Goal: Task Accomplishment & Management: Manage account settings

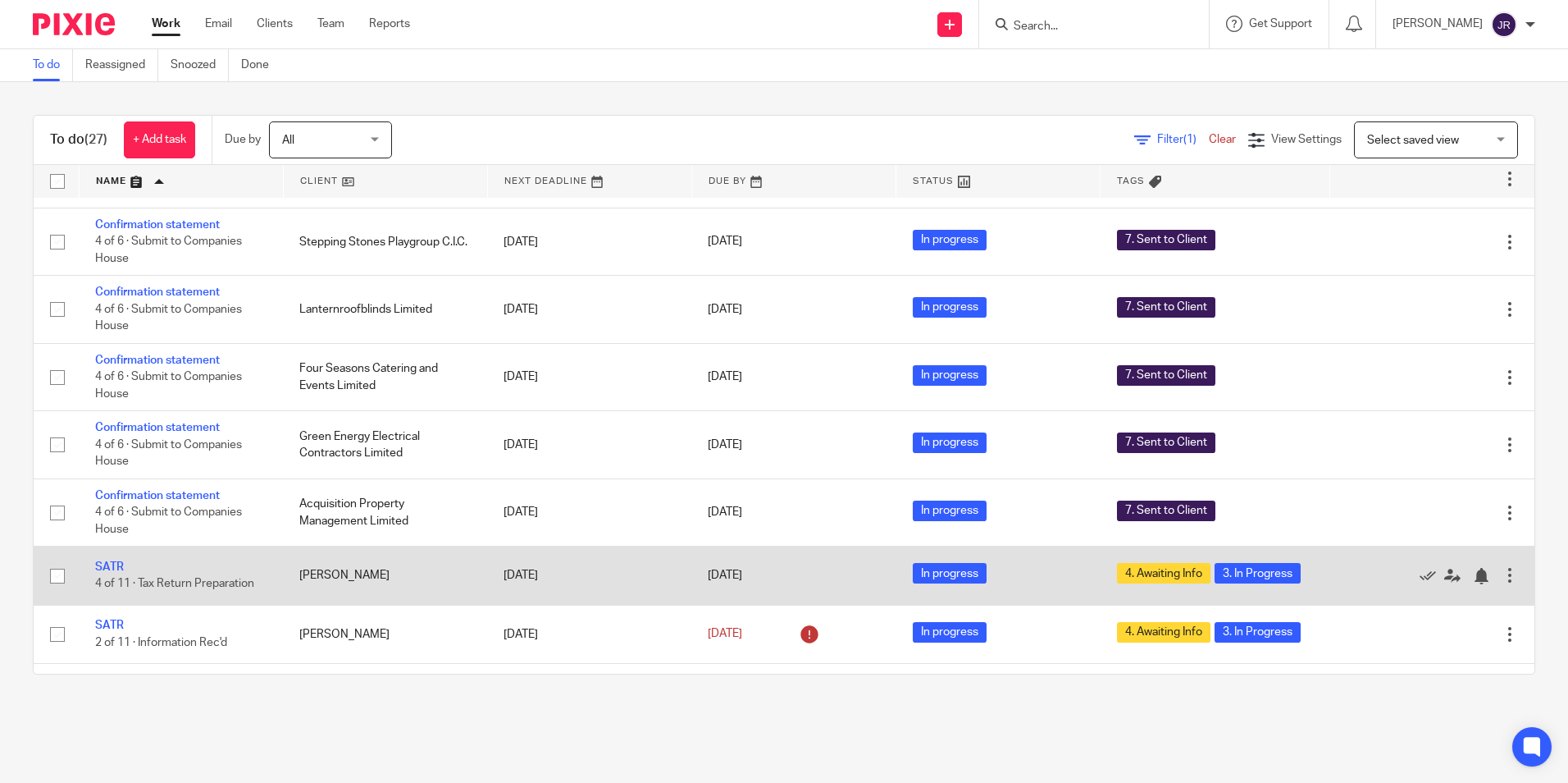
scroll to position [738, 0]
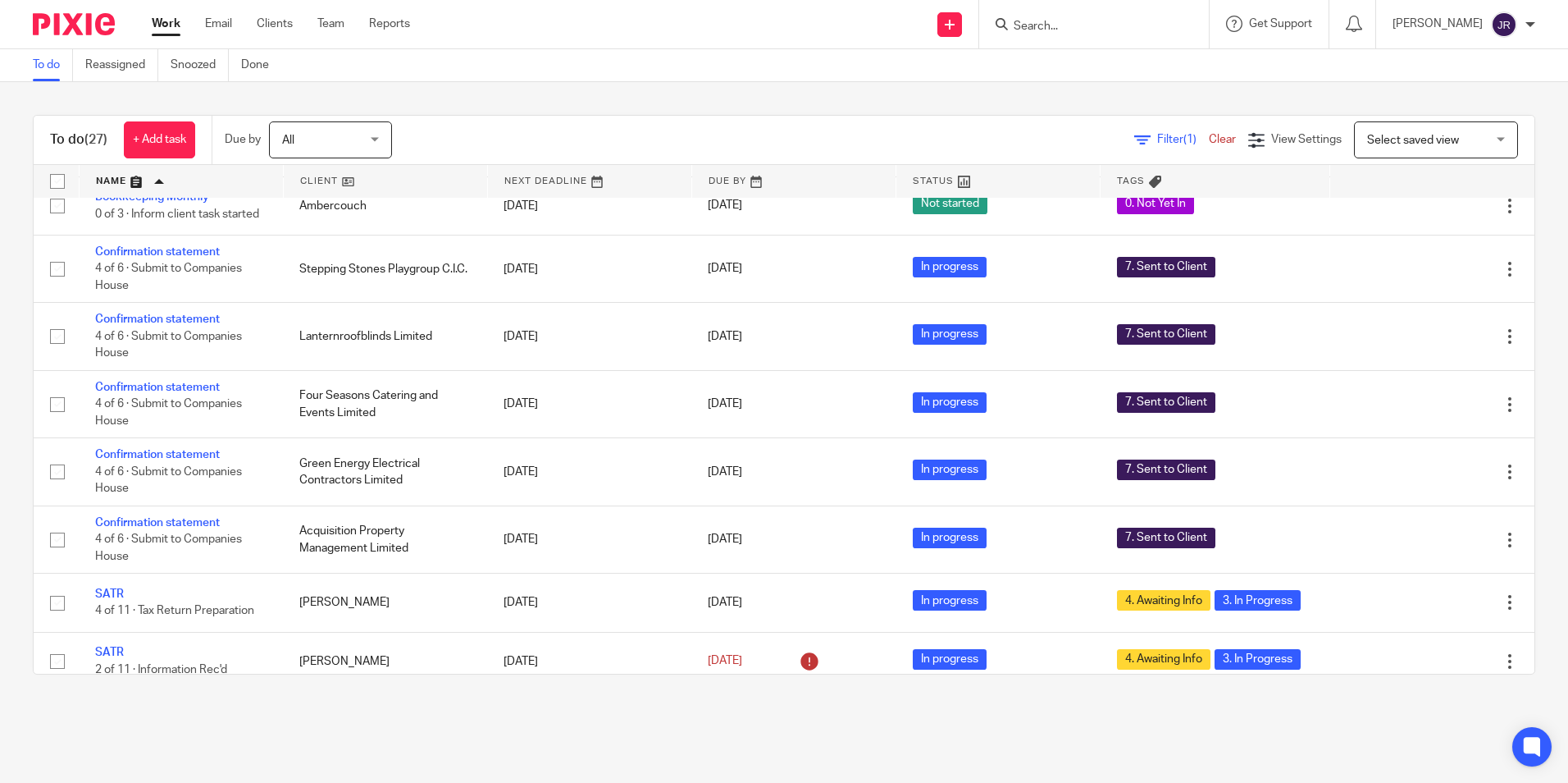
click at [110, 184] on link at bounding box center [181, 181] width 203 height 33
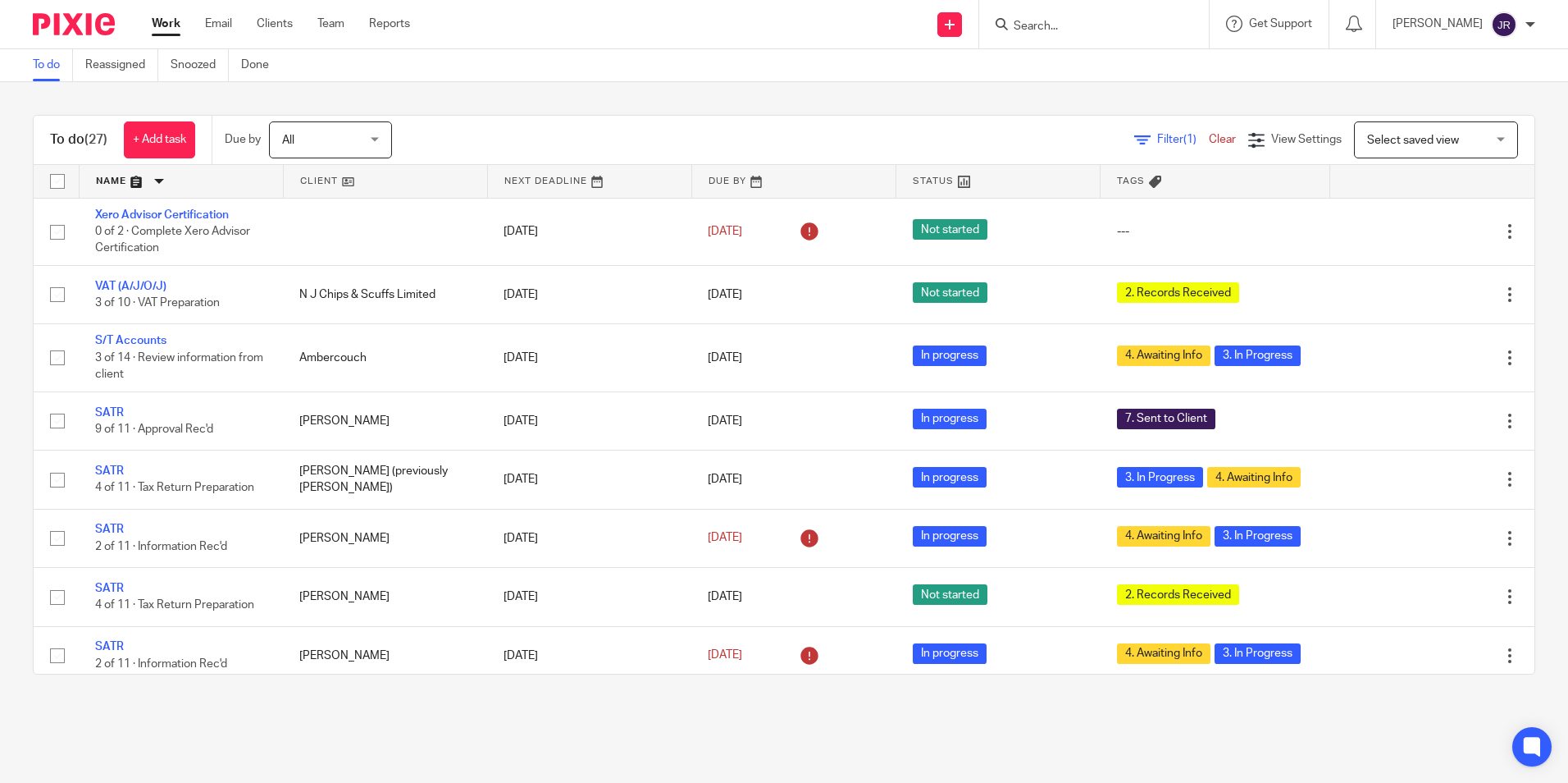
click at [110, 184] on link at bounding box center [181, 181] width 203 height 33
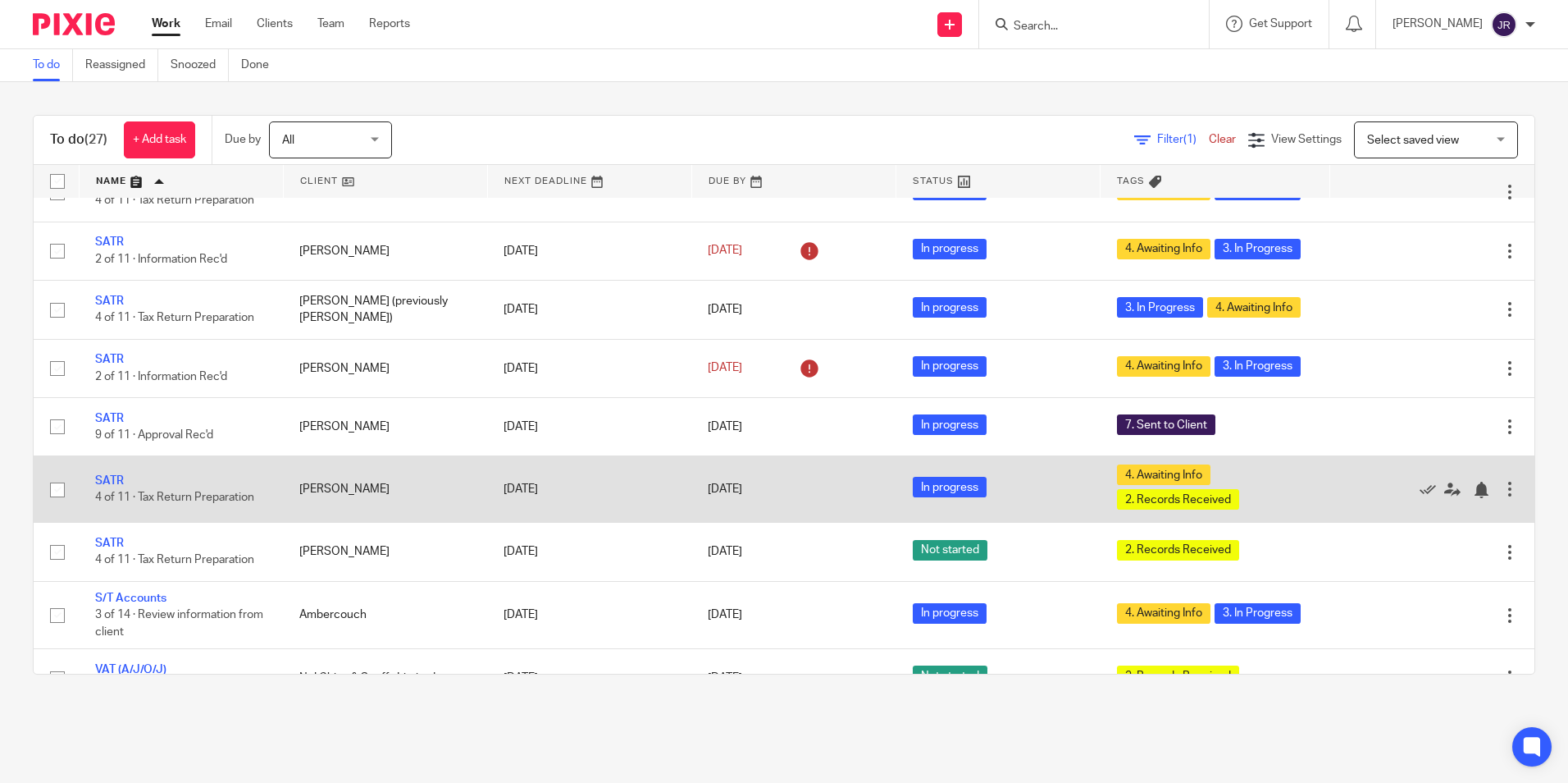
scroll to position [1231, 0]
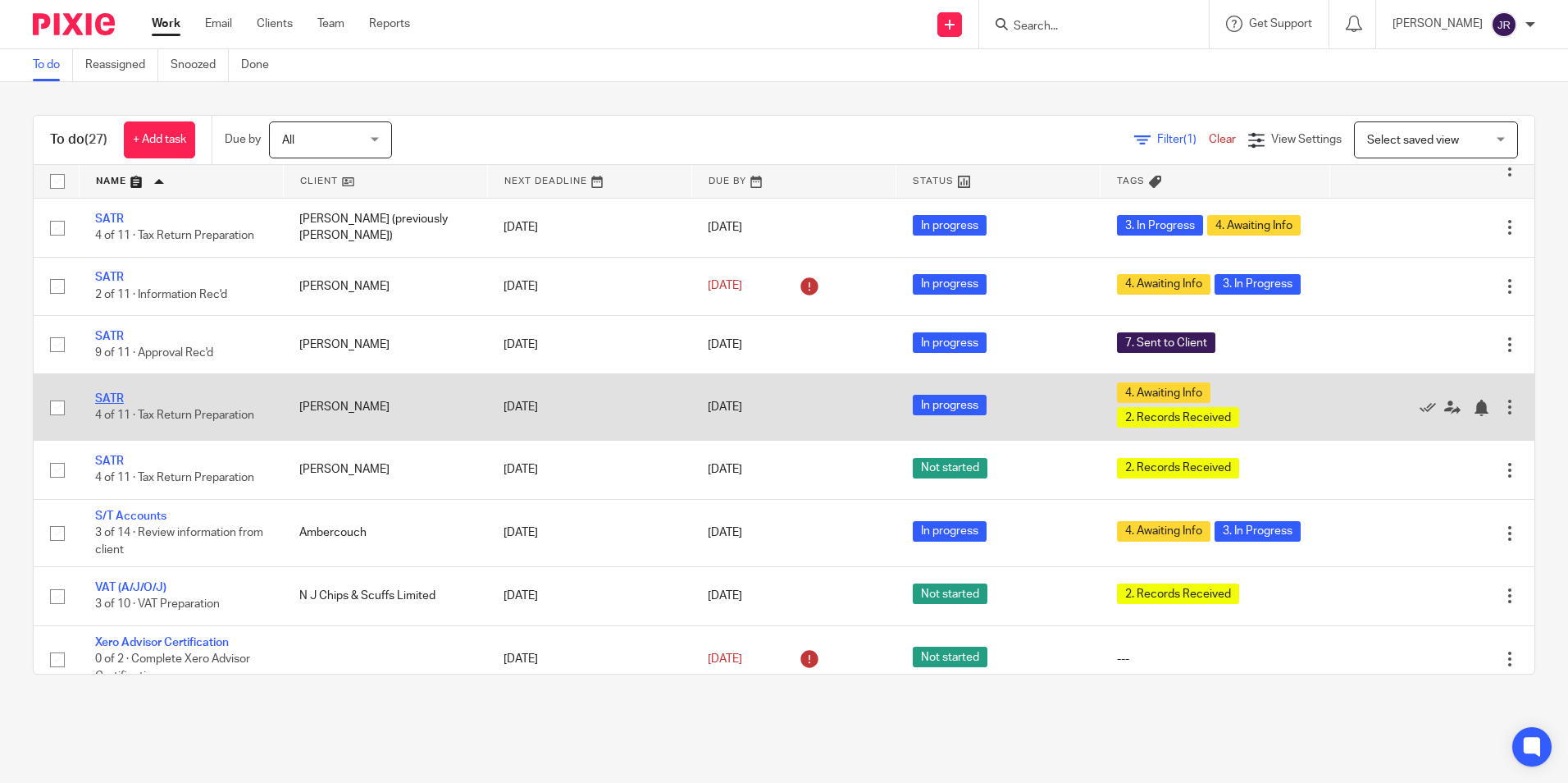
click at [114, 404] on link "SATR" at bounding box center [110, 399] width 29 height 12
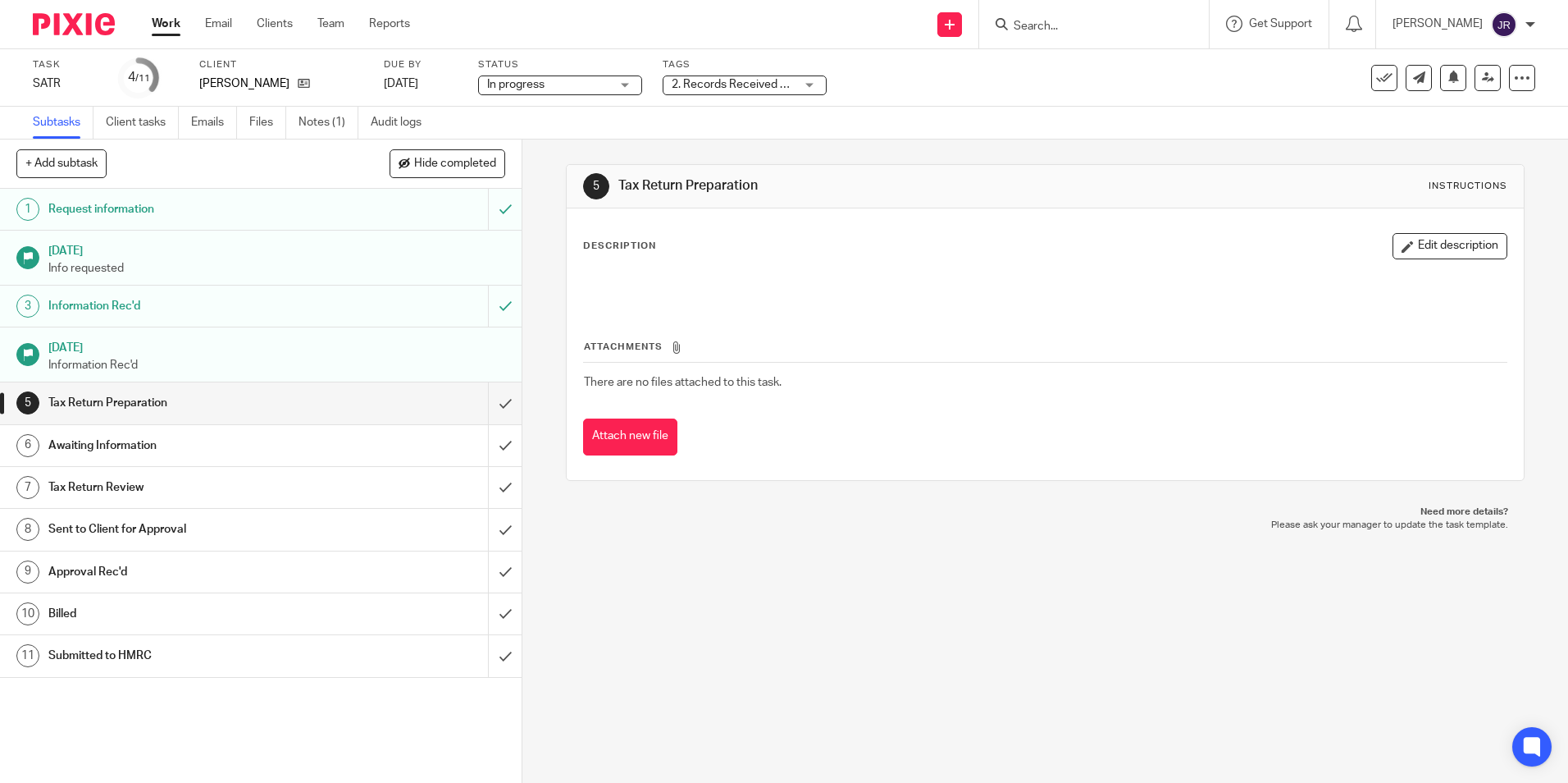
click at [815, 87] on div "2. Records Received + 1" at bounding box center [745, 86] width 164 height 20
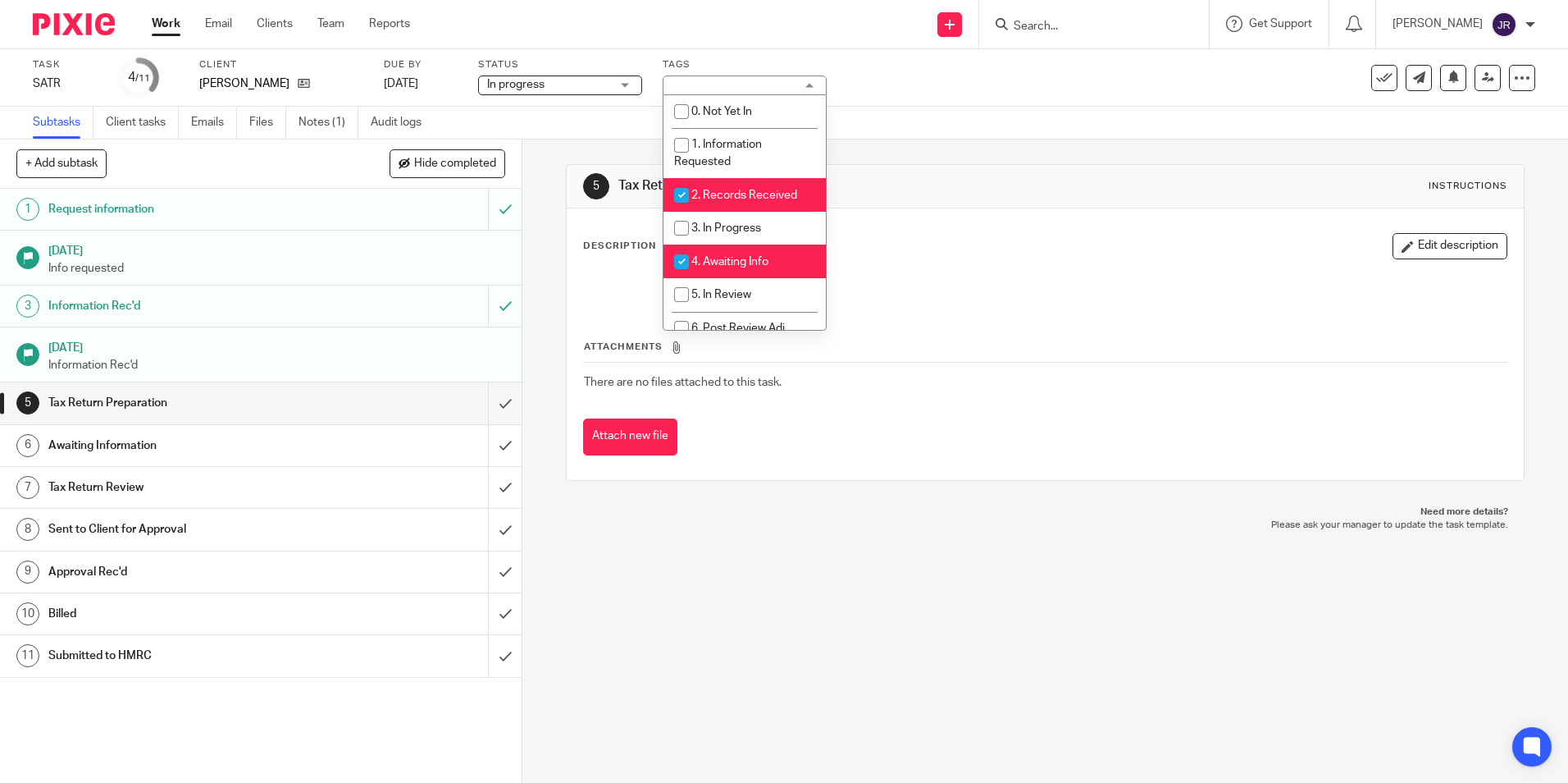
click at [787, 193] on span "2. Records Received" at bounding box center [744, 195] width 106 height 12
checkbox input "false"
click at [755, 229] on span "3. In Progress" at bounding box center [726, 228] width 70 height 12
checkbox input "true"
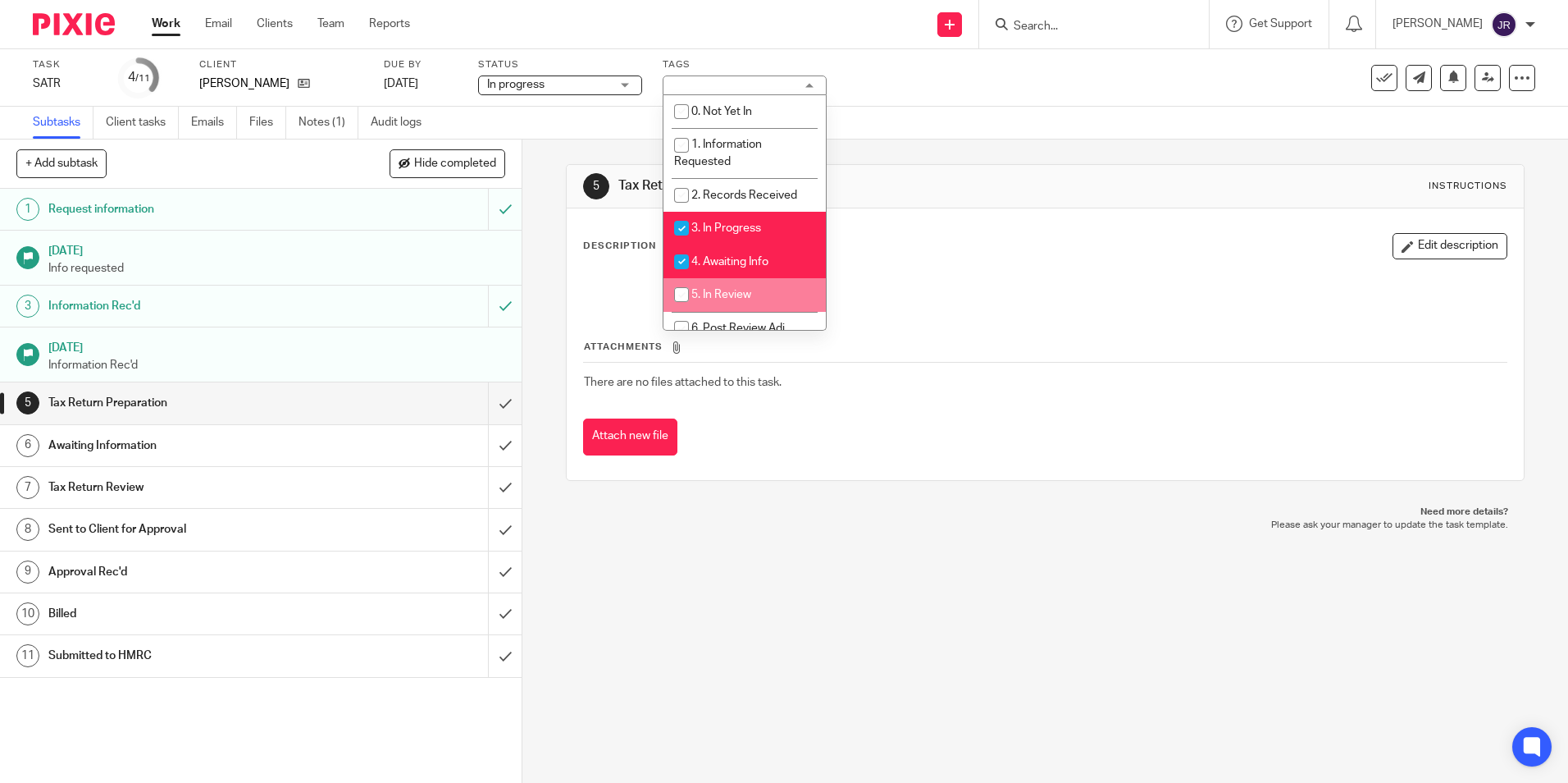
click at [767, 572] on div "5 Tax Return Preparation Instructions Description Edit description Attachments …" at bounding box center [1045, 461] width 1045 height 644
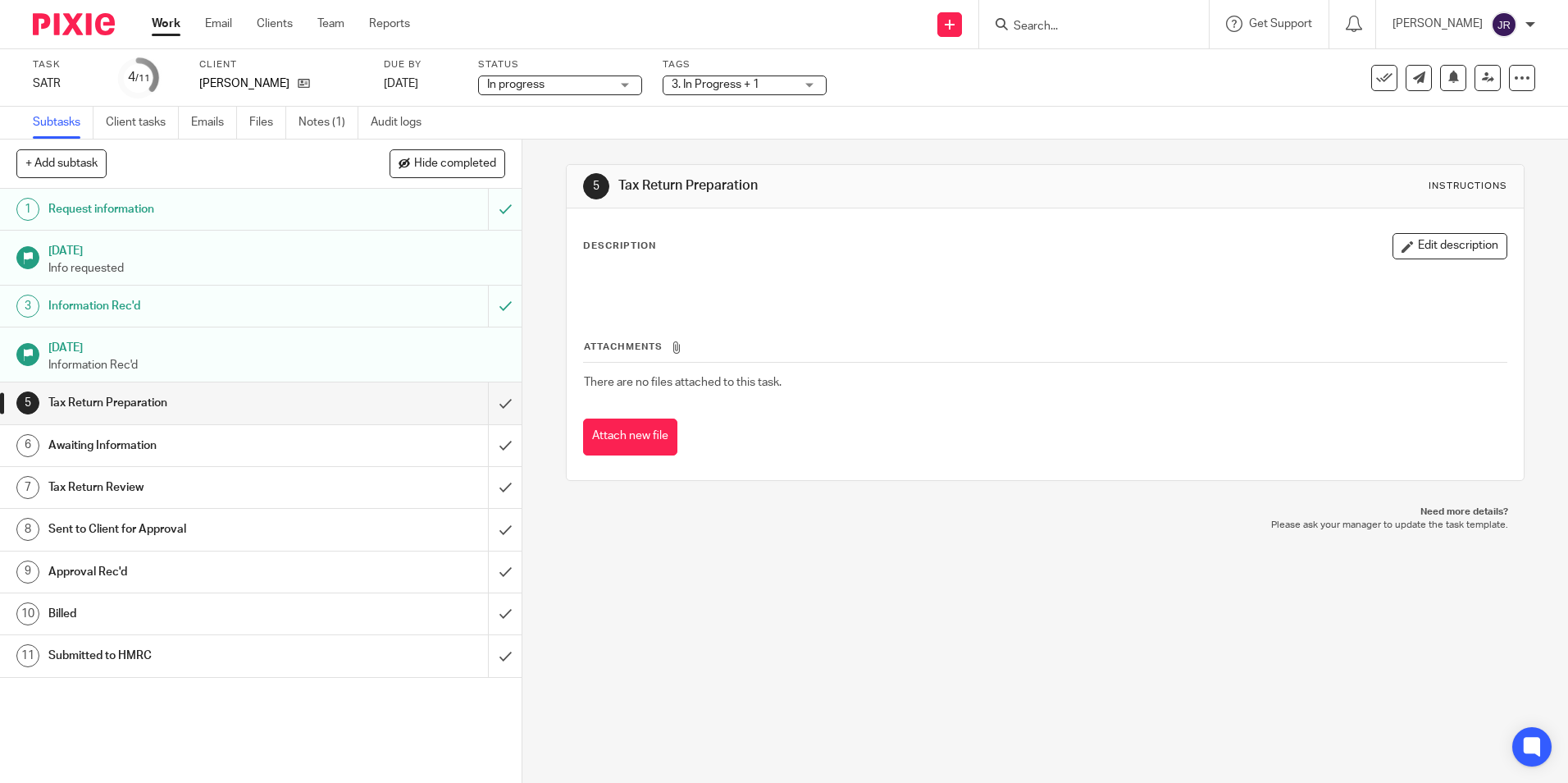
click at [164, 22] on link "Work" at bounding box center [165, 24] width 29 height 16
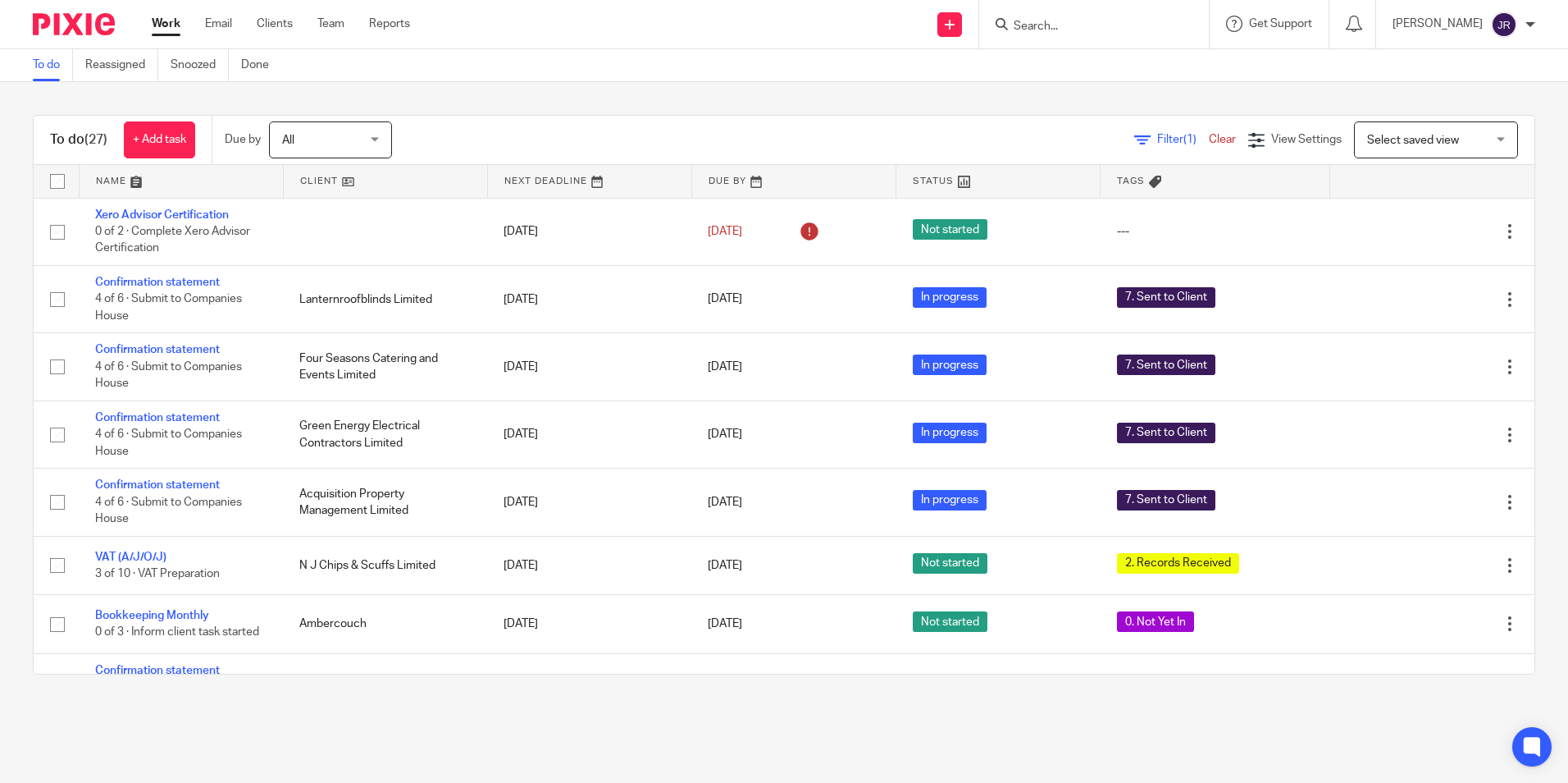
click at [111, 178] on link at bounding box center [181, 181] width 203 height 33
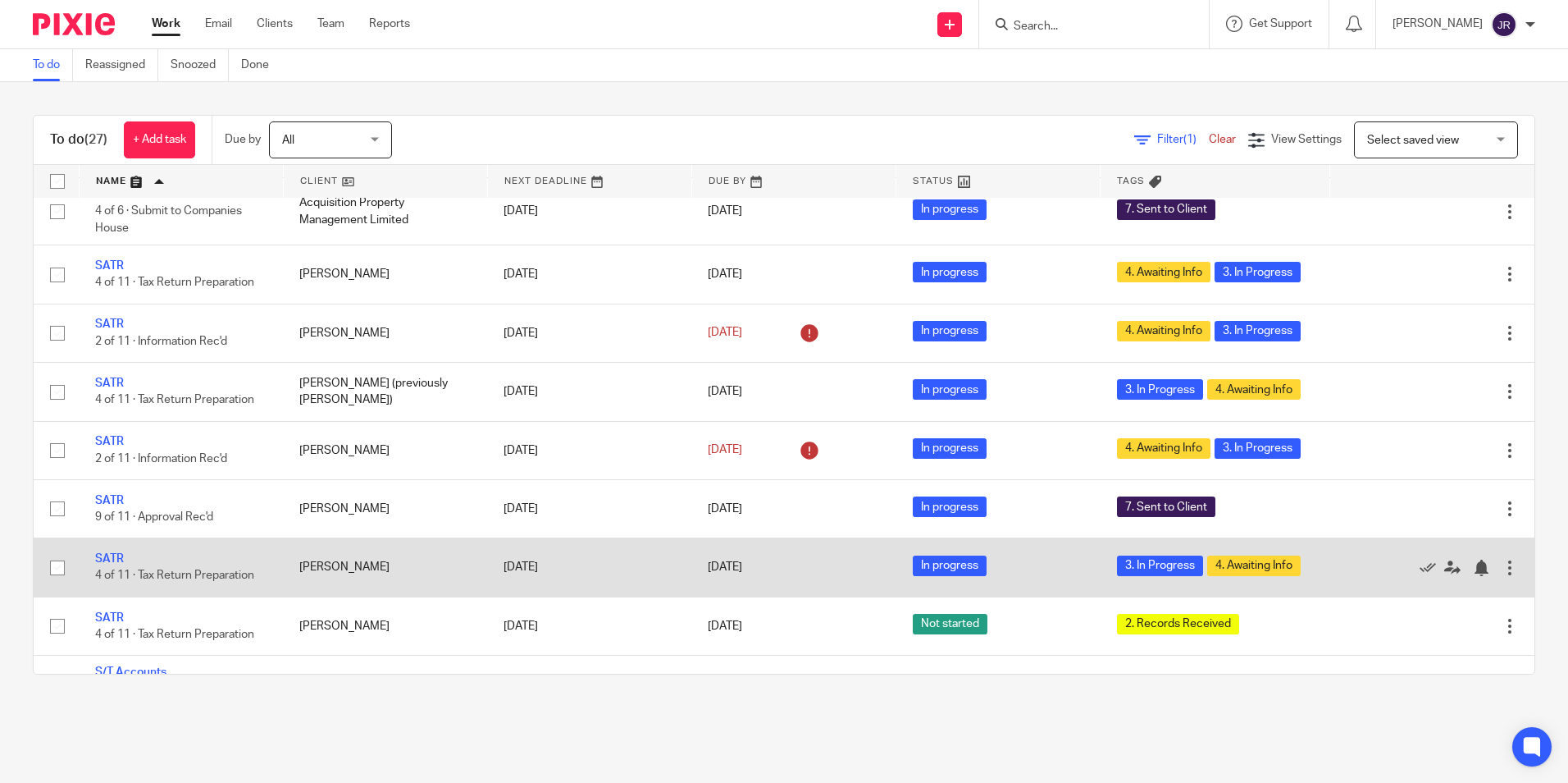
scroll to position [1149, 0]
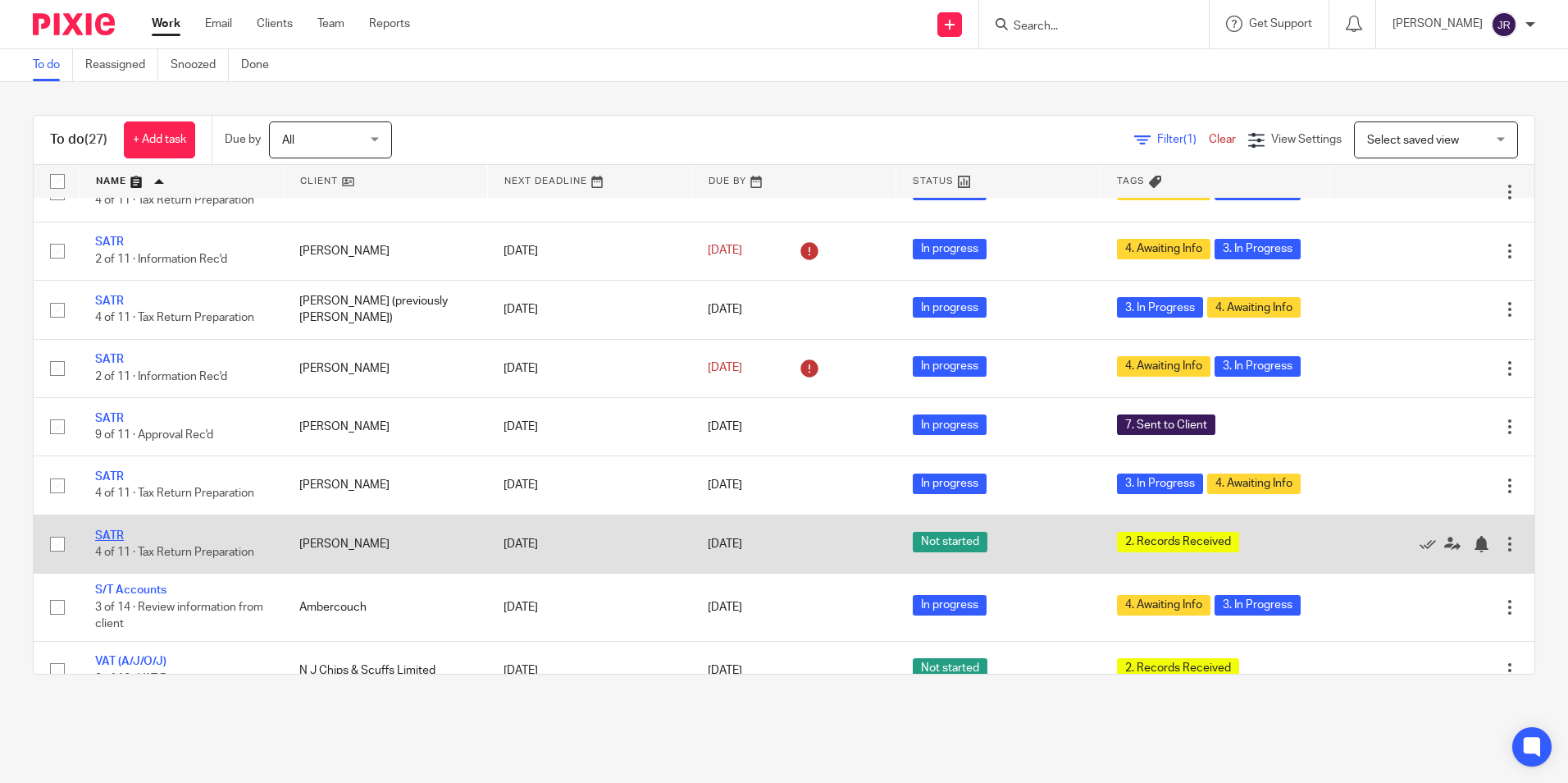
click at [102, 542] on link "SATR" at bounding box center [110, 536] width 29 height 12
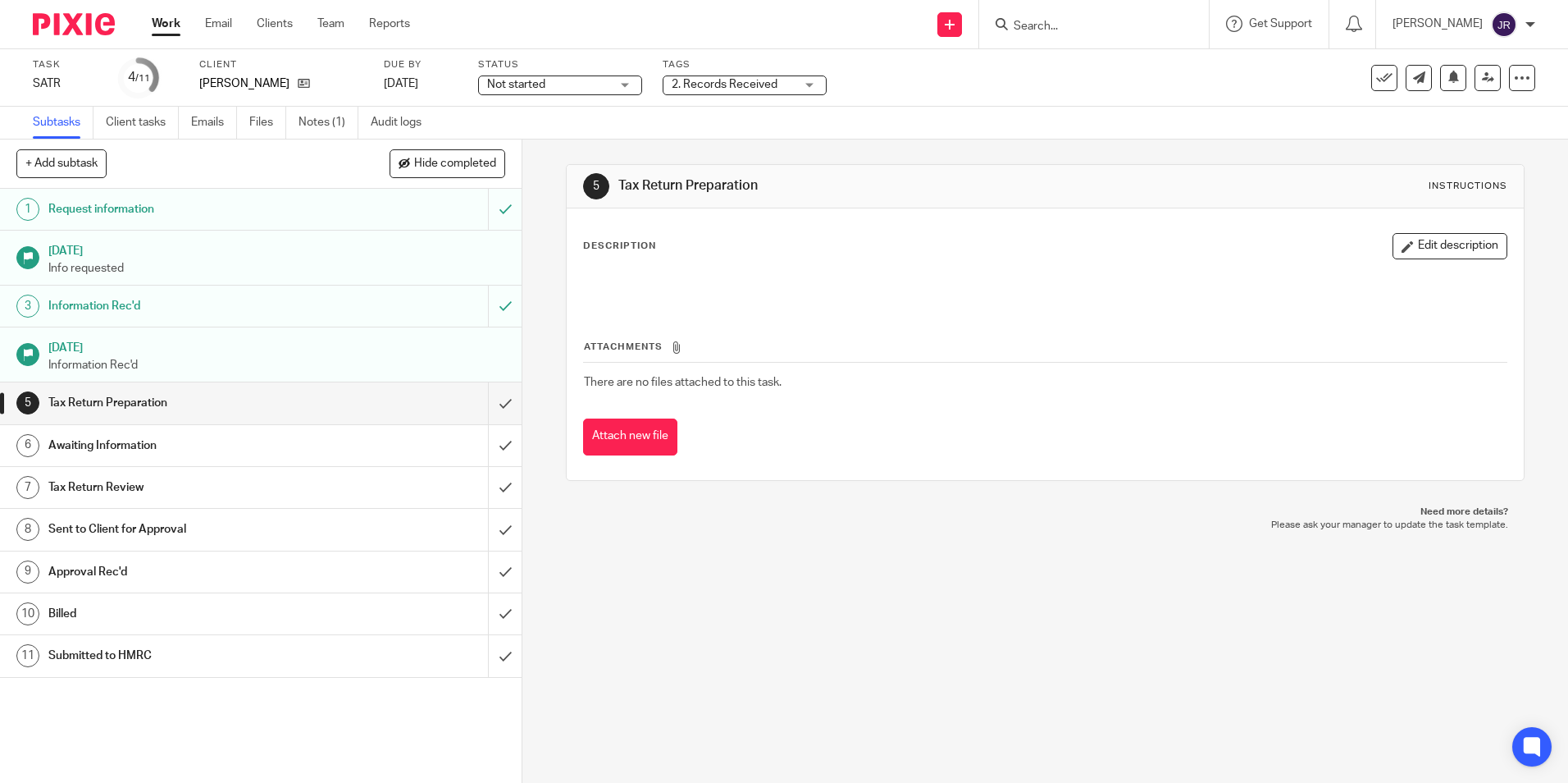
click at [630, 87] on div "Not started Not started" at bounding box center [560, 86] width 164 height 20
click at [591, 139] on li "In progress" at bounding box center [560, 145] width 162 height 34
click at [811, 88] on div "2. Records Received" at bounding box center [745, 86] width 164 height 20
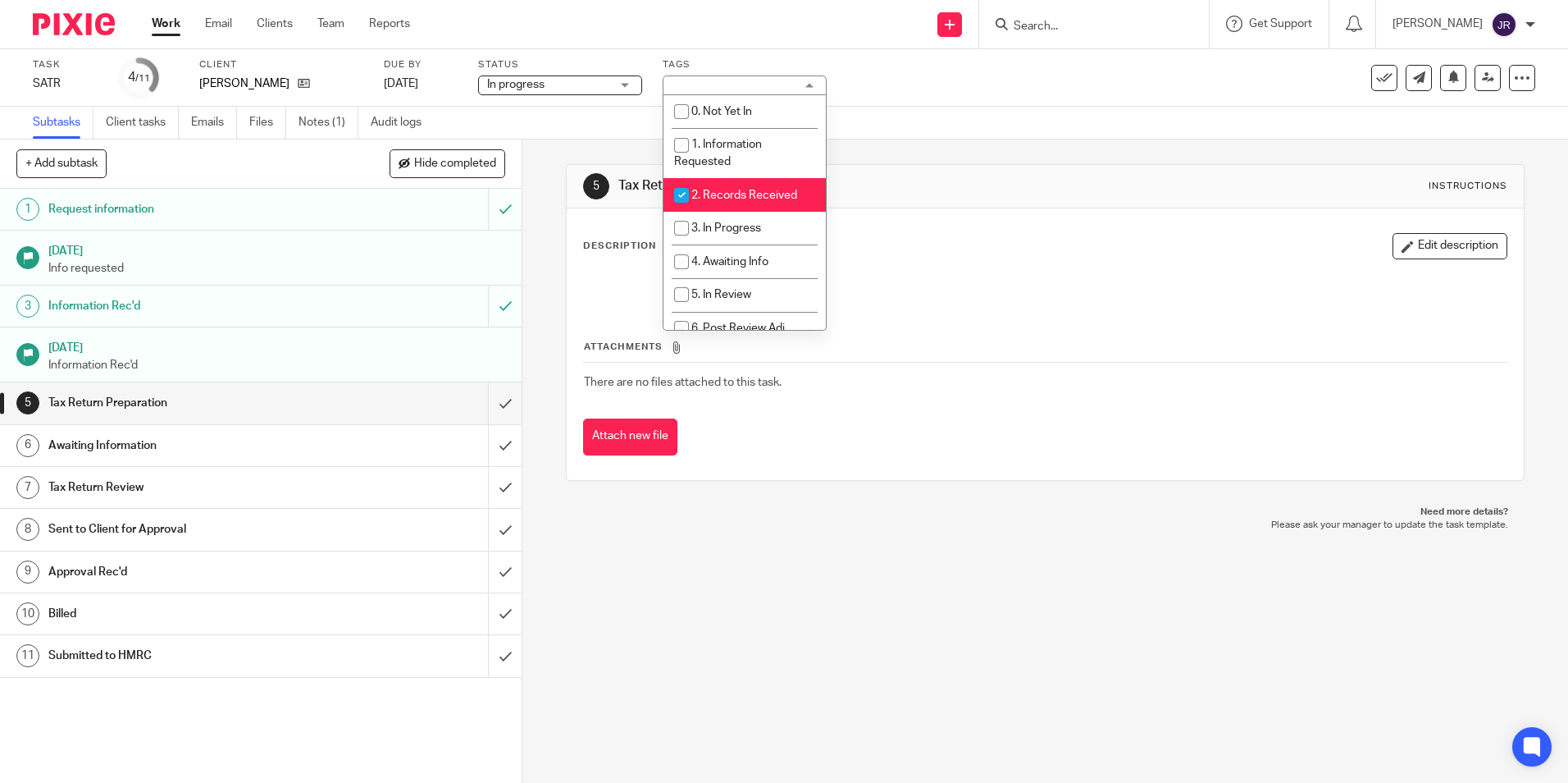
click at [756, 191] on span "2. Records Received" at bounding box center [744, 195] width 106 height 12
checkbox input "false"
click at [756, 212] on li "3. In Progress" at bounding box center [744, 229] width 162 height 34
checkbox input "true"
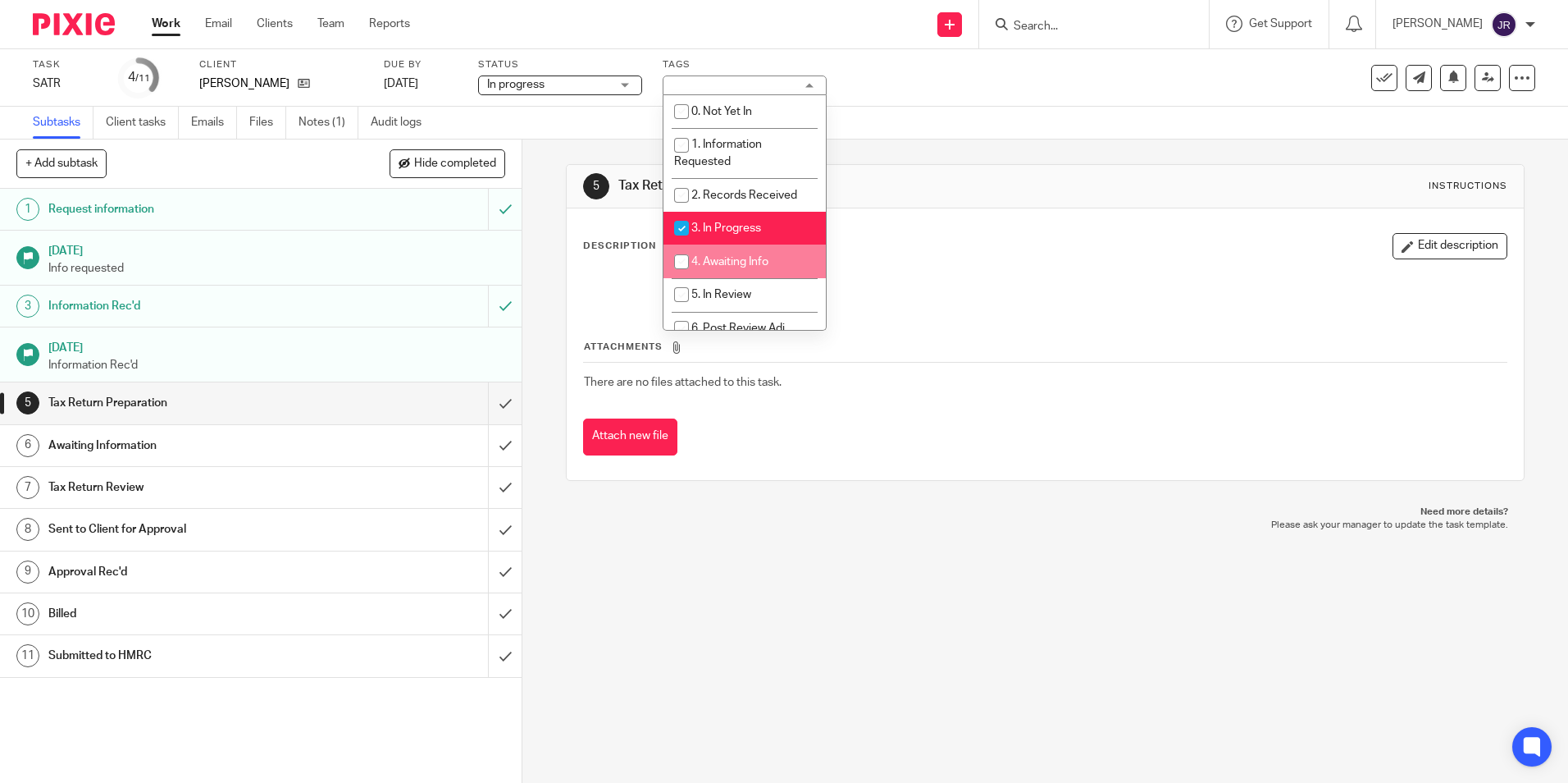
click at [747, 262] on span "4. Awaiting Info" at bounding box center [729, 262] width 77 height 12
checkbox input "true"
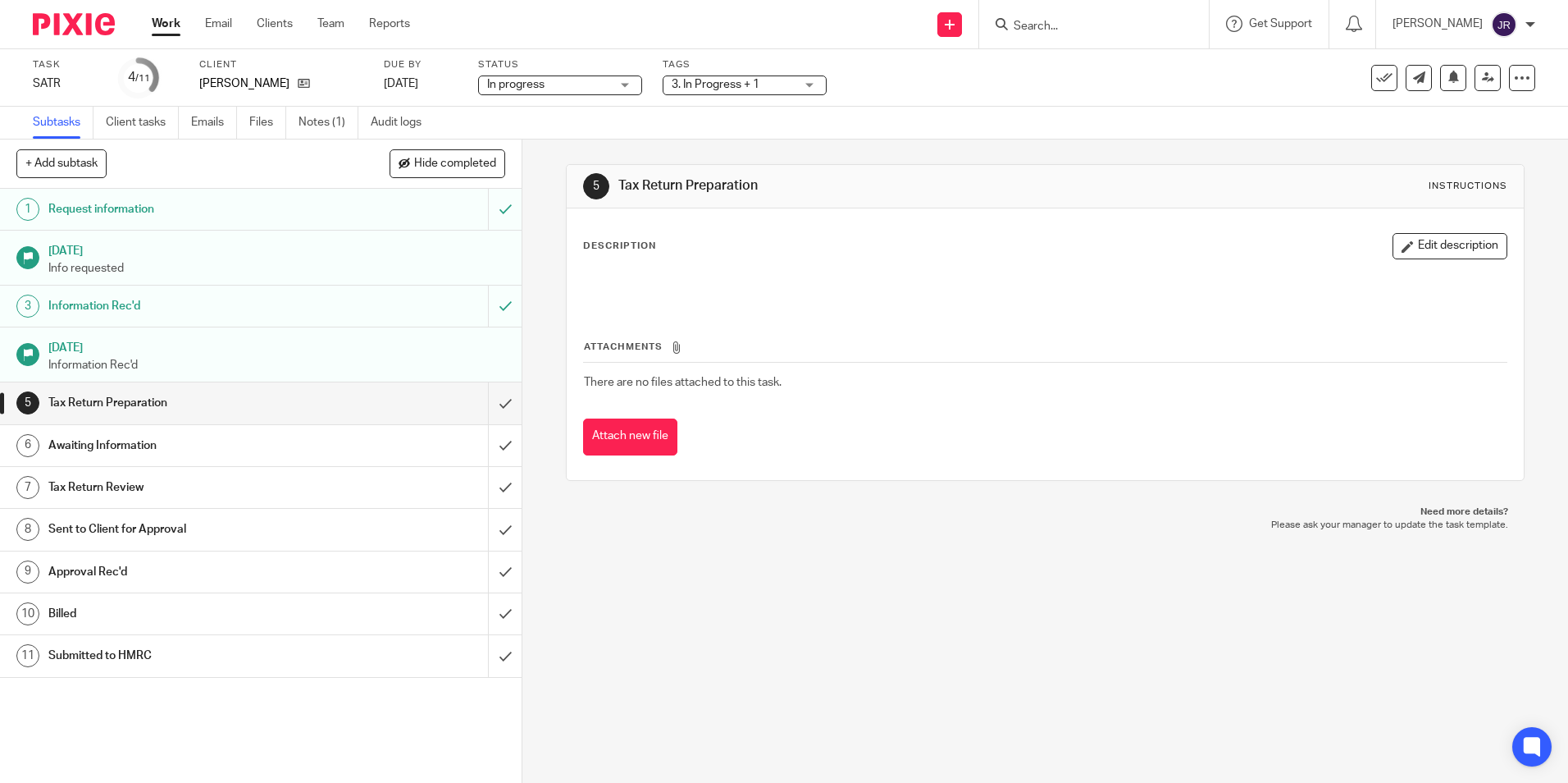
click at [162, 20] on link "Work" at bounding box center [165, 24] width 29 height 16
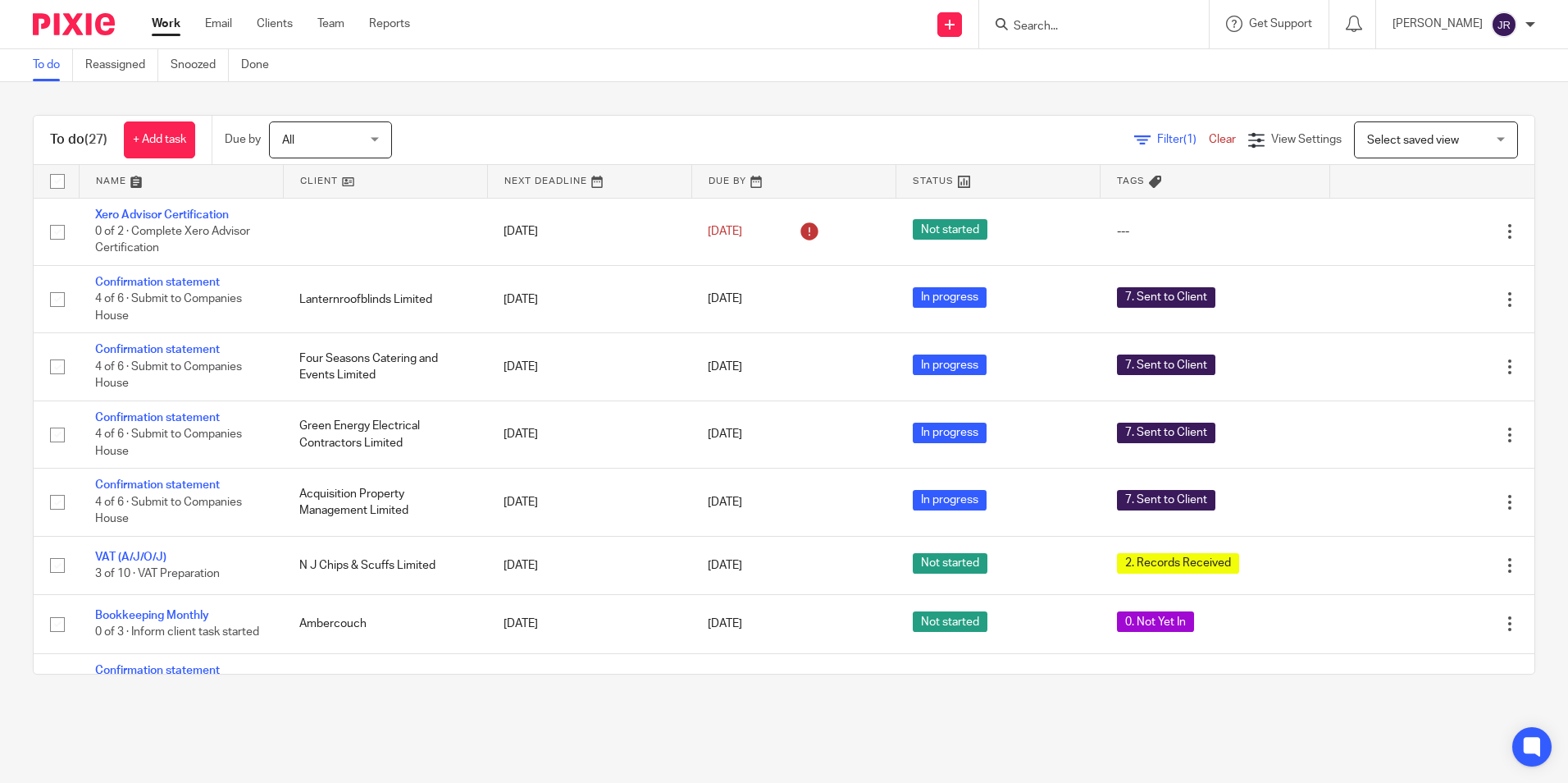
click at [118, 180] on link at bounding box center [181, 181] width 203 height 33
click at [114, 177] on link at bounding box center [181, 181] width 203 height 33
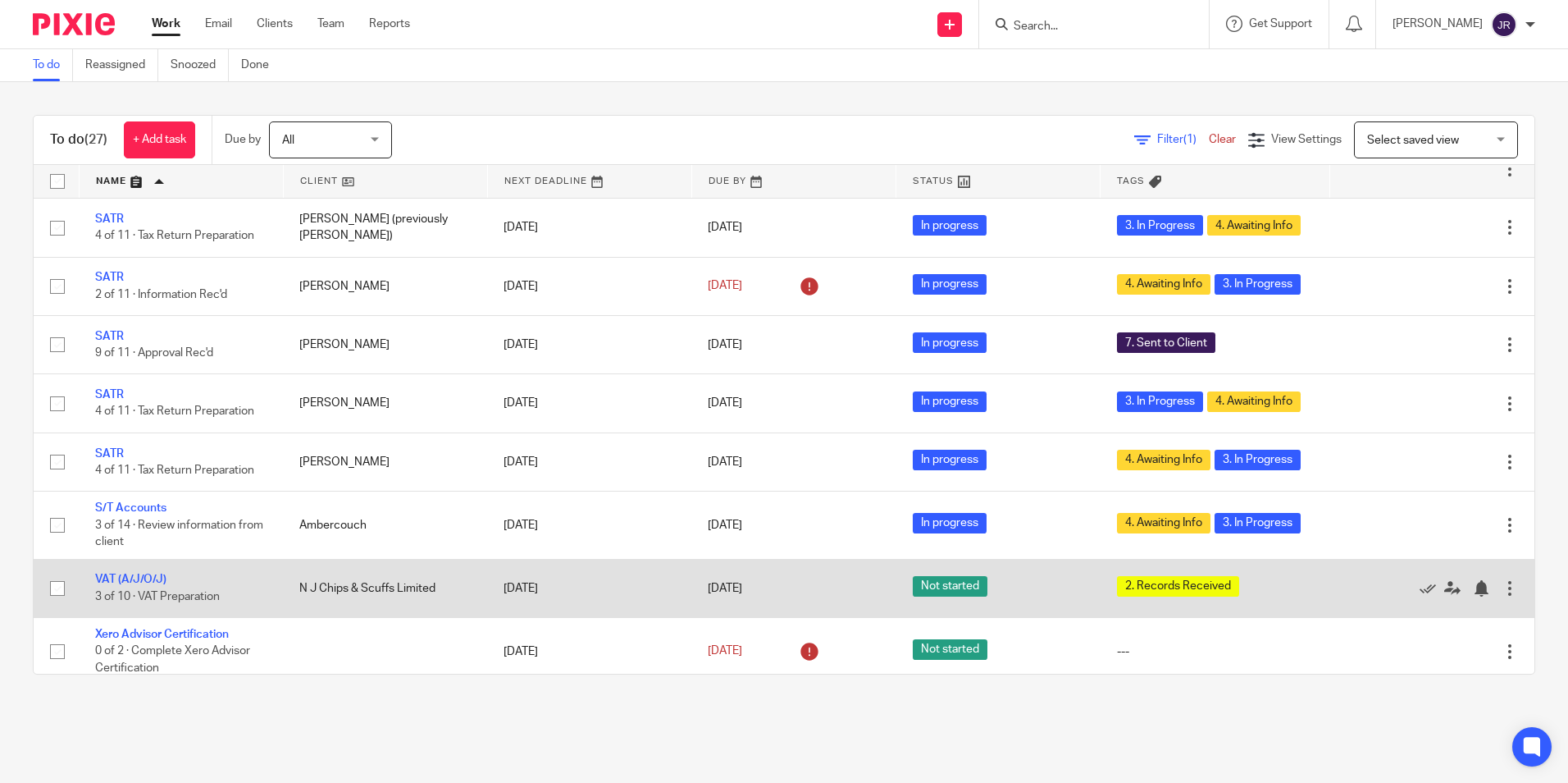
scroll to position [1275, 0]
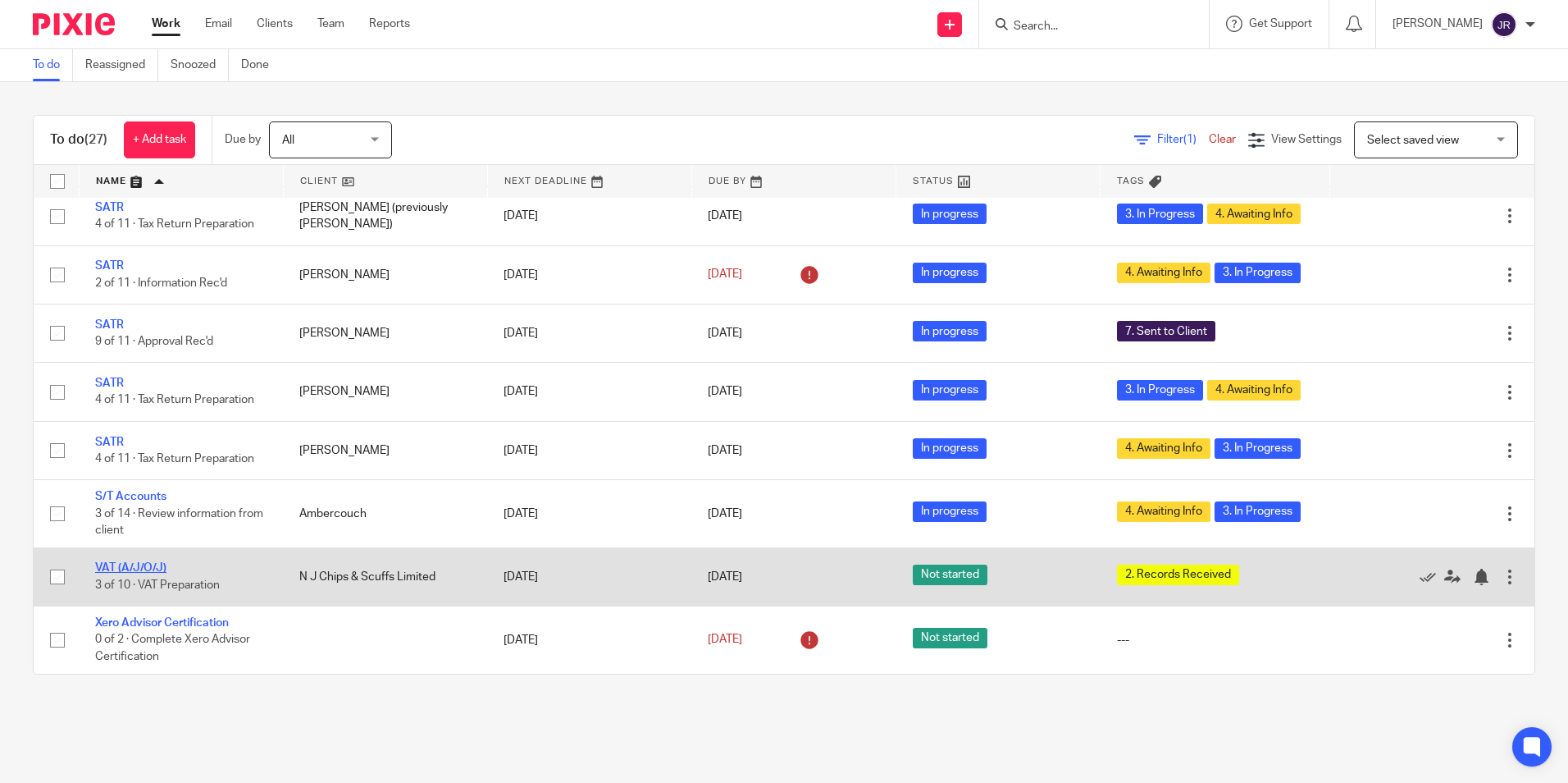
click at [146, 564] on link "VAT (A/J/O/J)" at bounding box center [131, 568] width 72 height 12
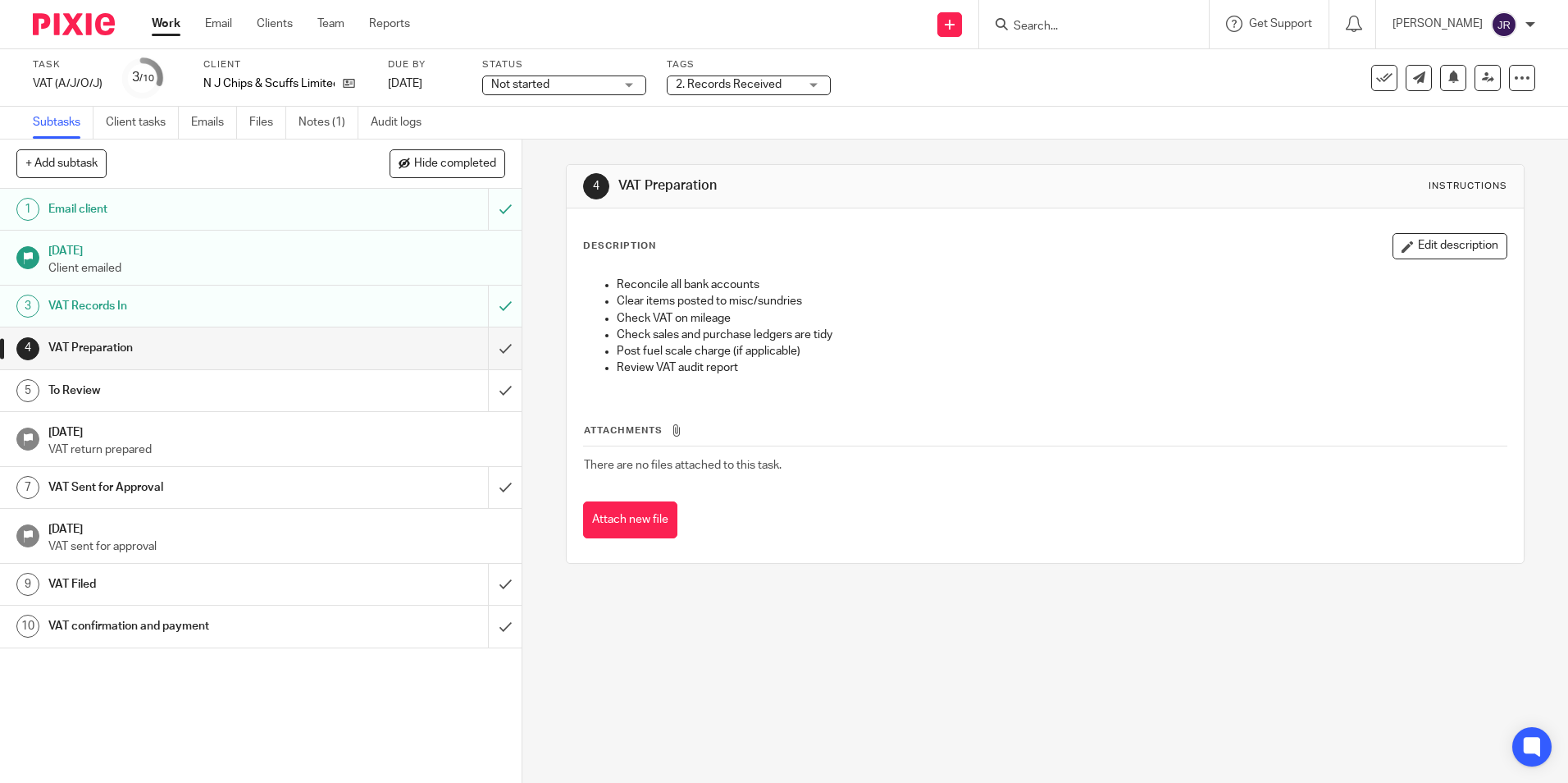
click at [619, 83] on div "Not started Not started" at bounding box center [563, 86] width 164 height 20
click at [585, 131] on li "In progress" at bounding box center [561, 145] width 162 height 34
click at [810, 85] on div "2. Records Received" at bounding box center [749, 86] width 164 height 20
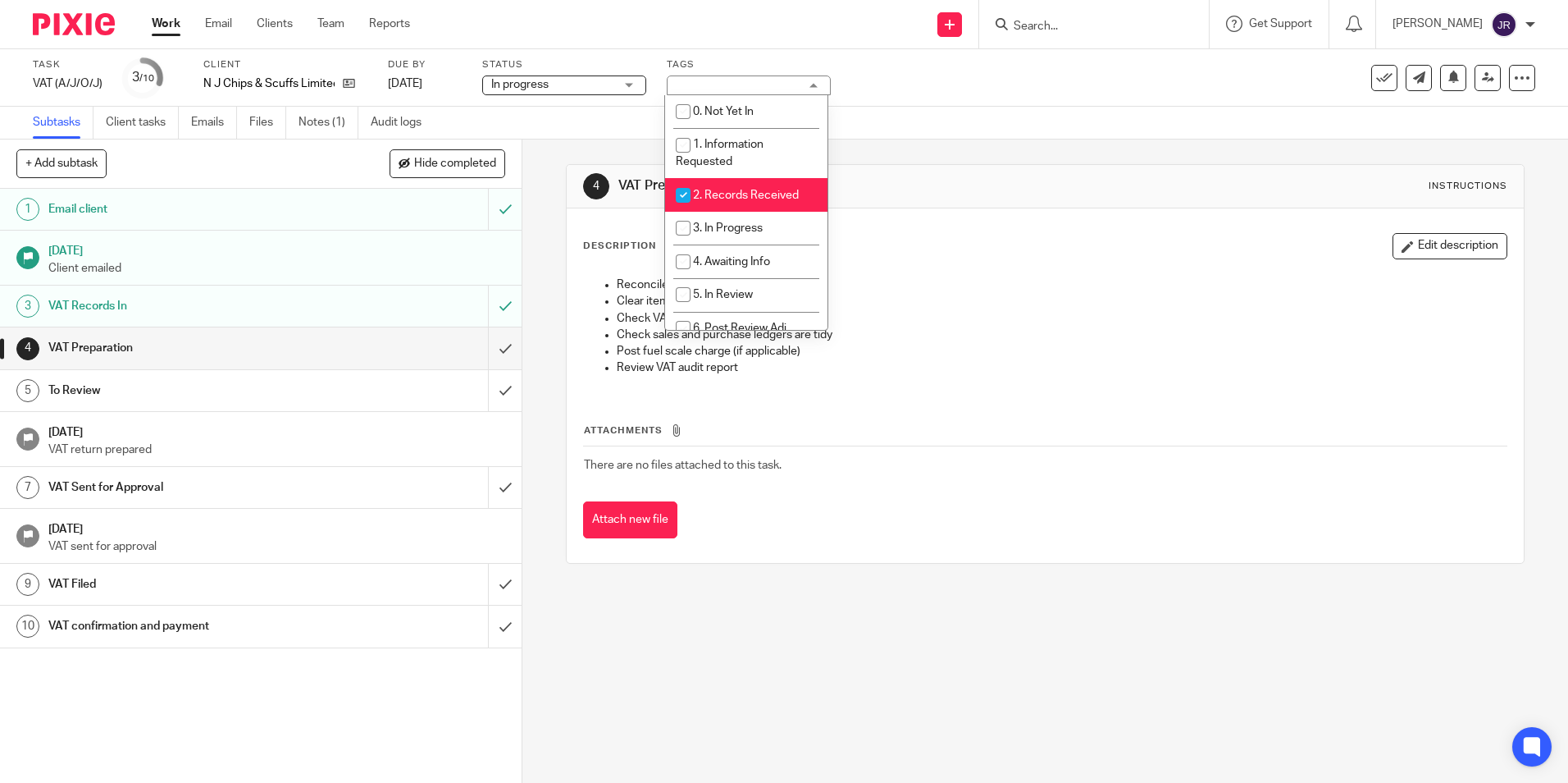
click at [785, 183] on li "2. Records Received" at bounding box center [746, 195] width 162 height 34
checkbox input "false"
click at [782, 217] on li "3. In Progress" at bounding box center [746, 229] width 162 height 34
checkbox input "true"
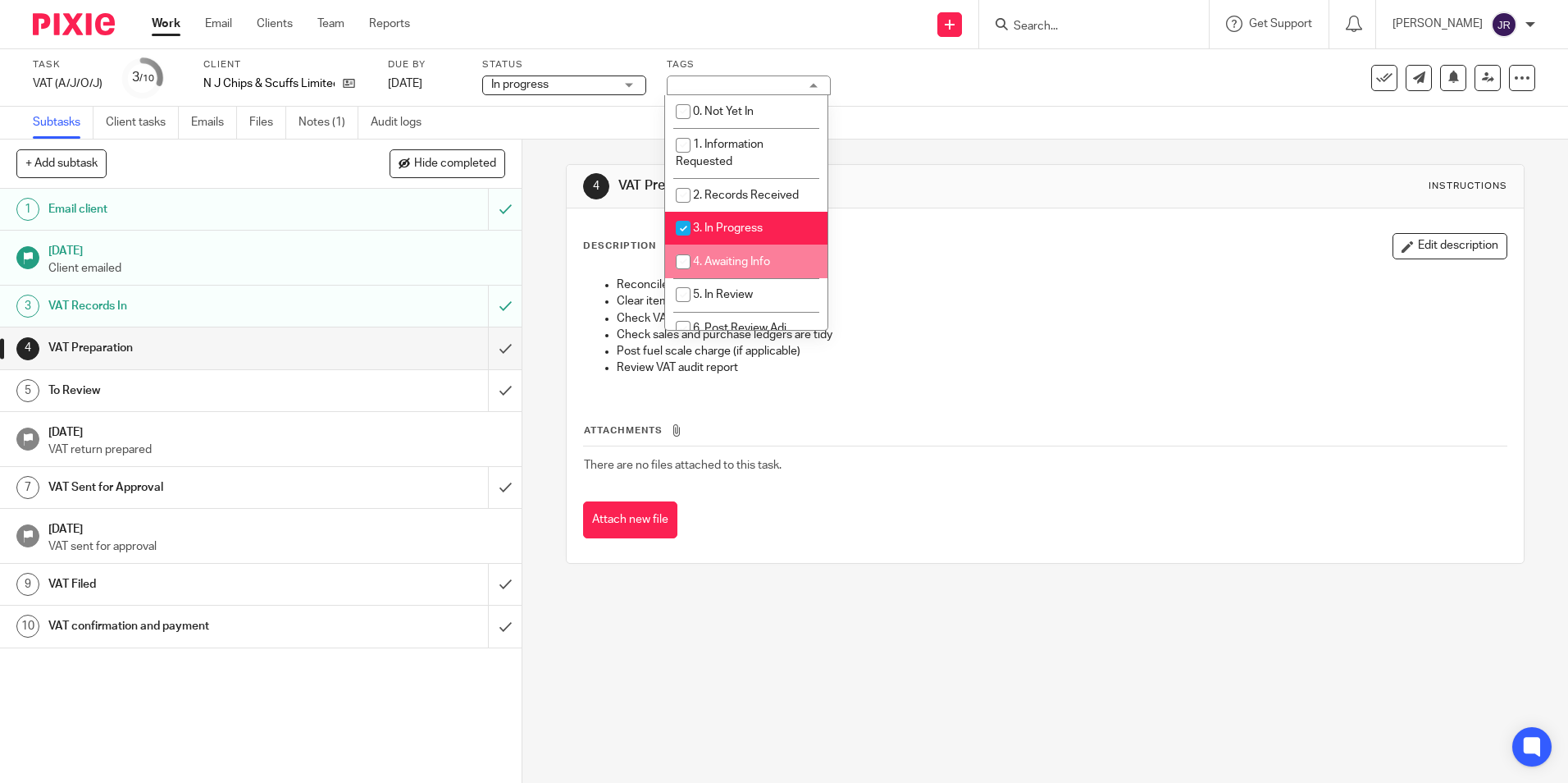
click at [775, 256] on li "4. Awaiting Info" at bounding box center [746, 262] width 162 height 34
checkbox input "true"
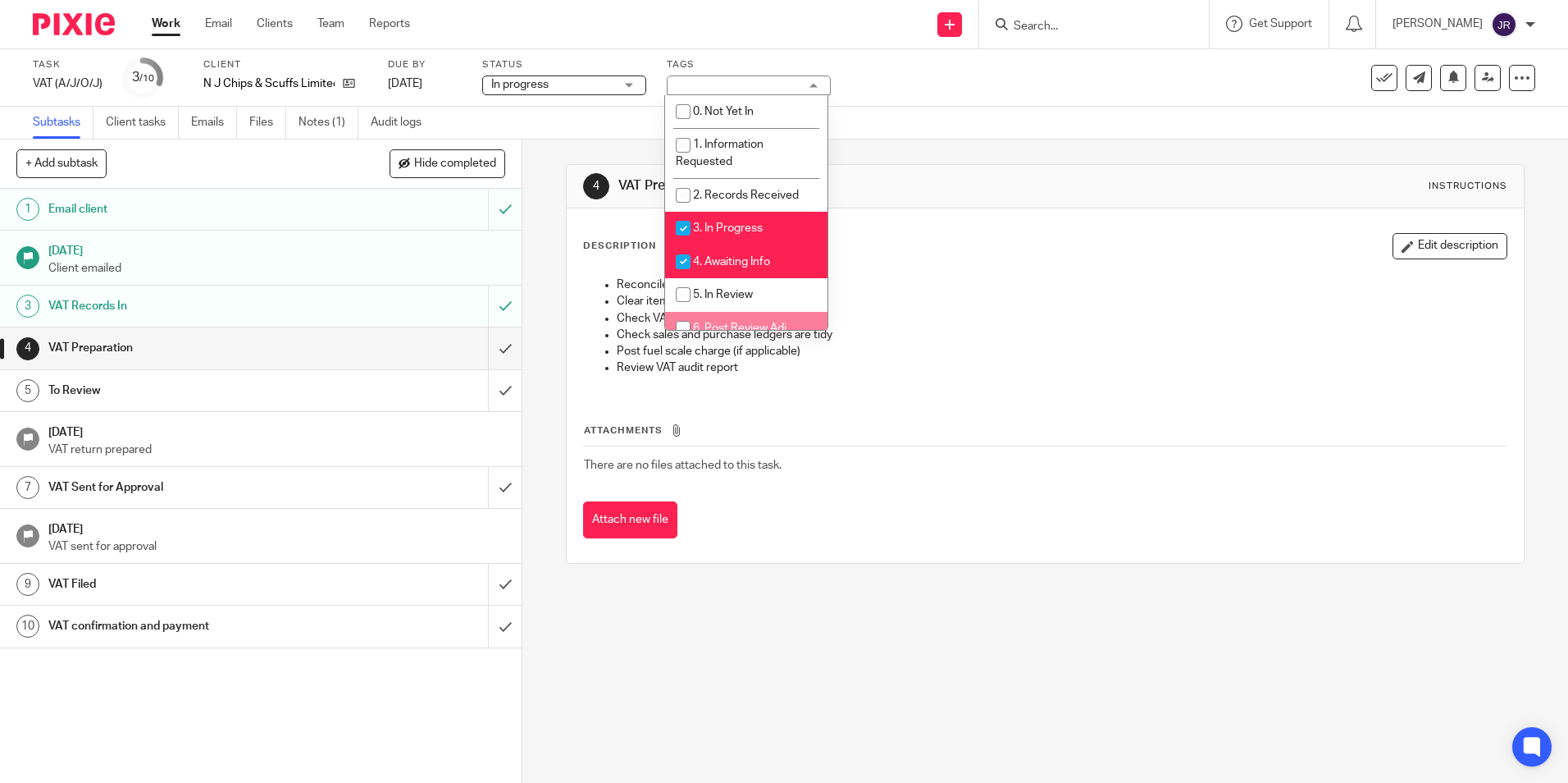
click at [743, 646] on div "4 VAT Preparation Instructions Description Edit description Reconcile all bank …" at bounding box center [1045, 461] width 1045 height 644
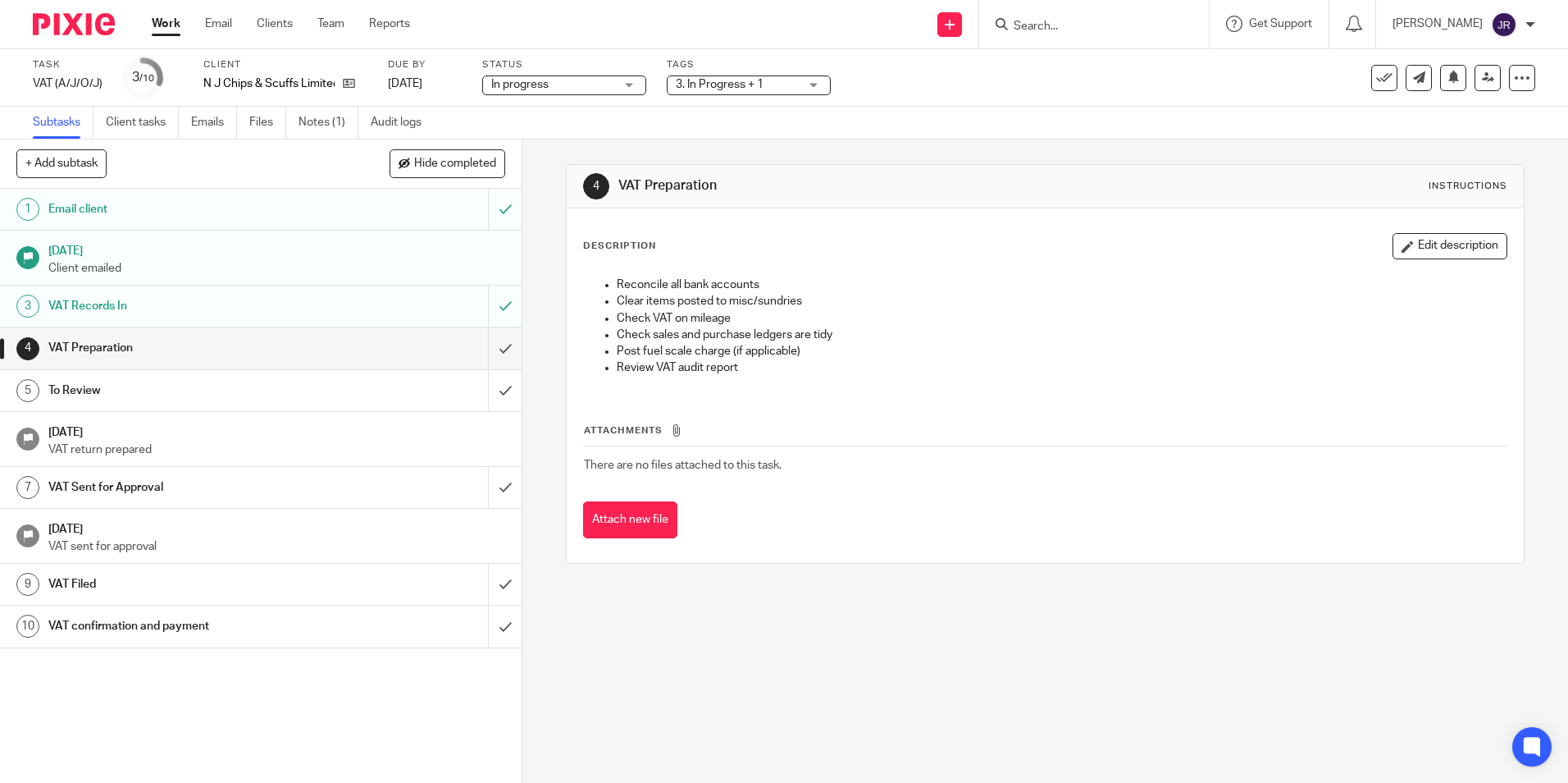
click at [169, 16] on link "Work" at bounding box center [165, 24] width 29 height 16
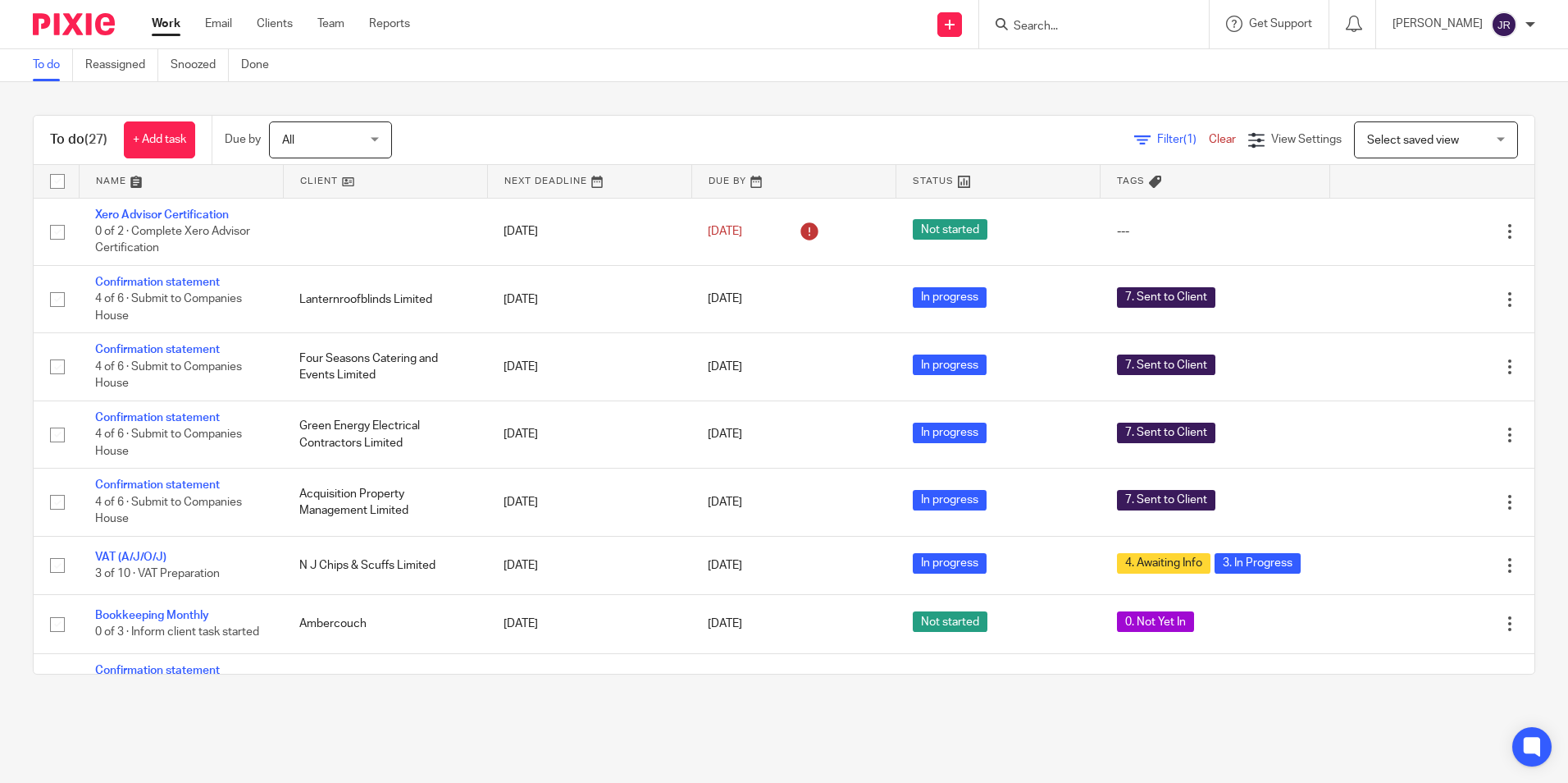
click at [112, 183] on link at bounding box center [181, 181] width 203 height 33
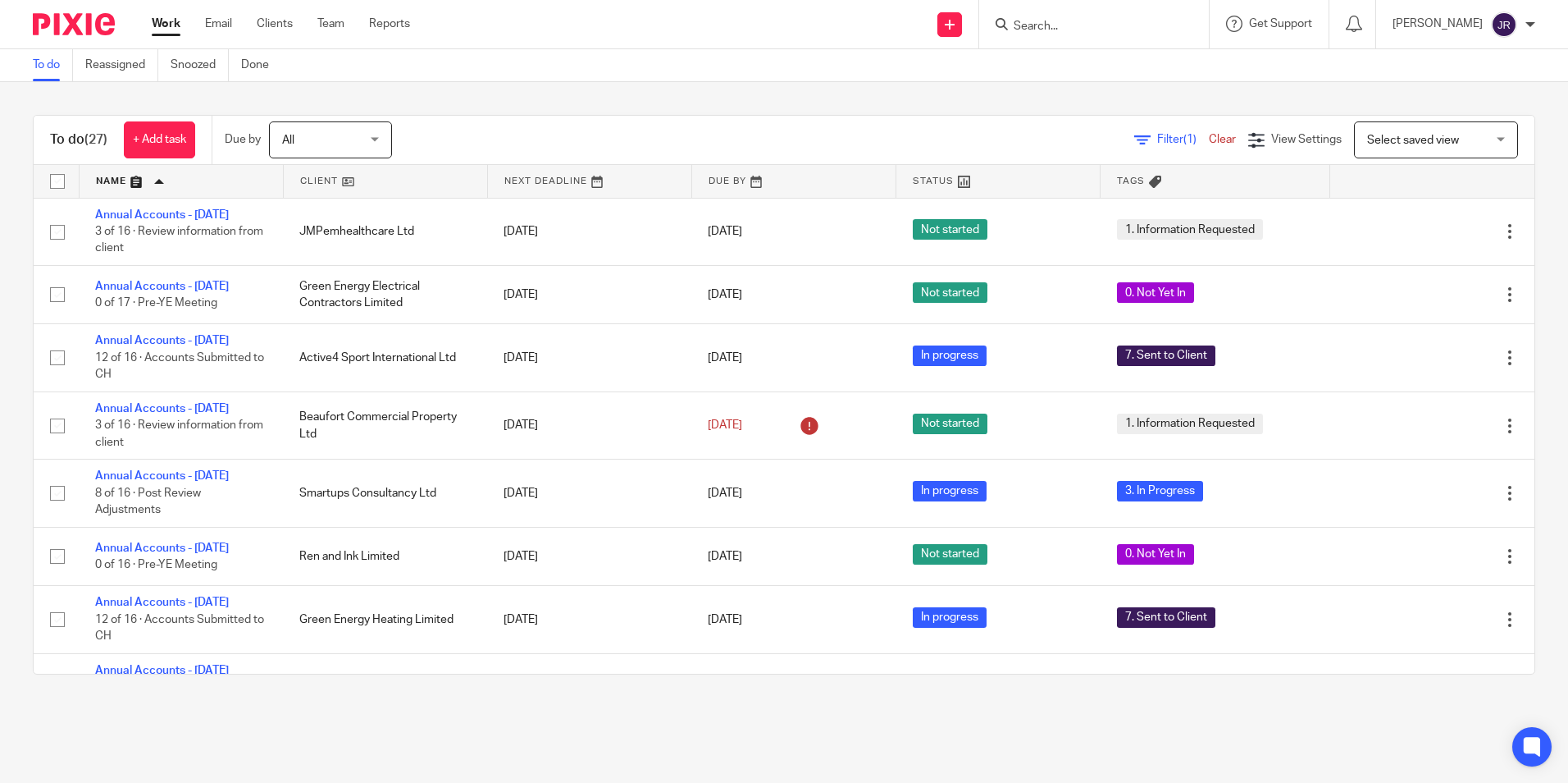
click at [1066, 28] on input "Search" at bounding box center [1086, 27] width 147 height 15
type input "alm"
click at [1089, 71] on link at bounding box center [1110, 64] width 203 height 25
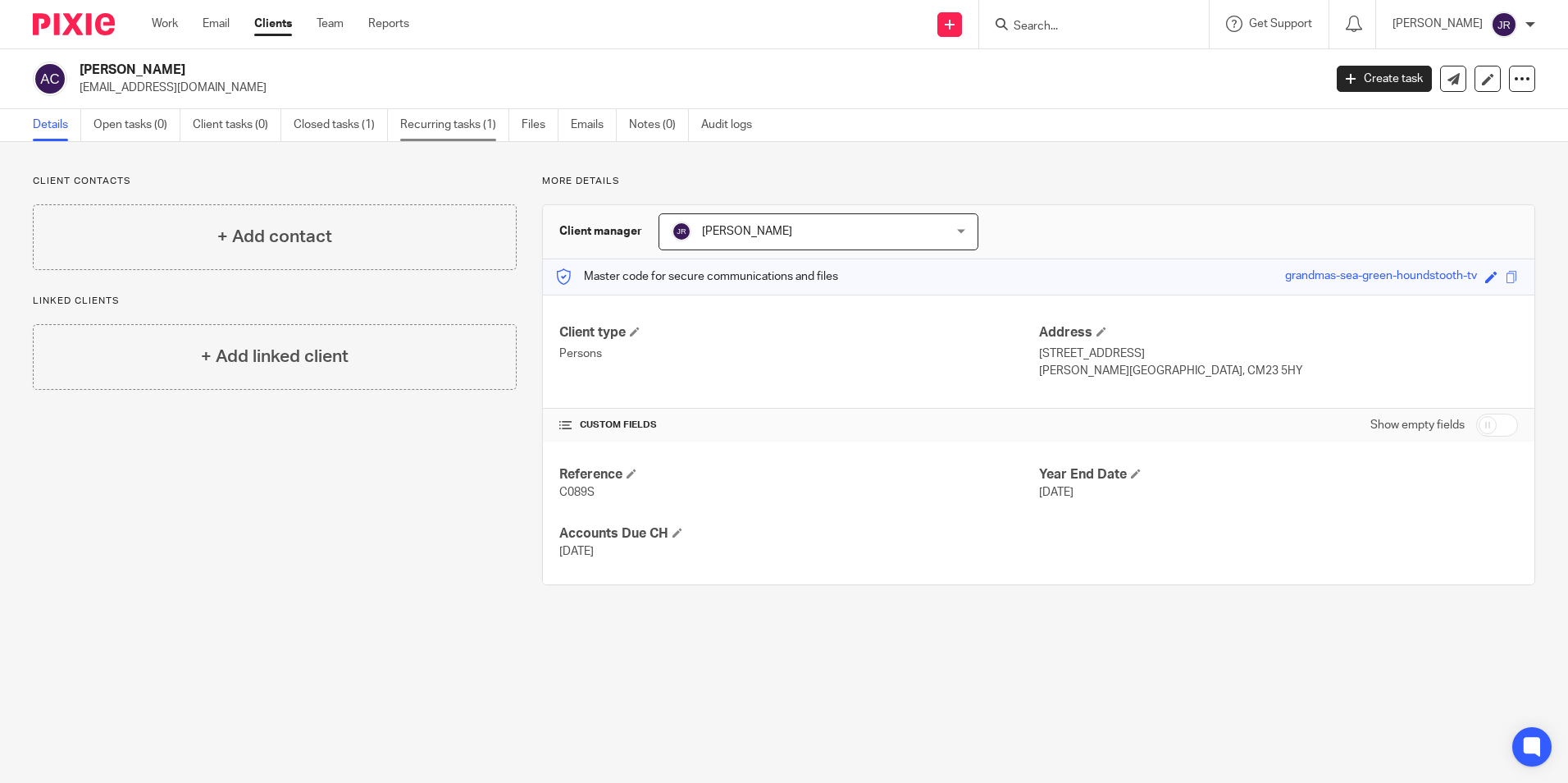
click at [419, 127] on link "Recurring tasks (1)" at bounding box center [455, 126] width 110 height 32
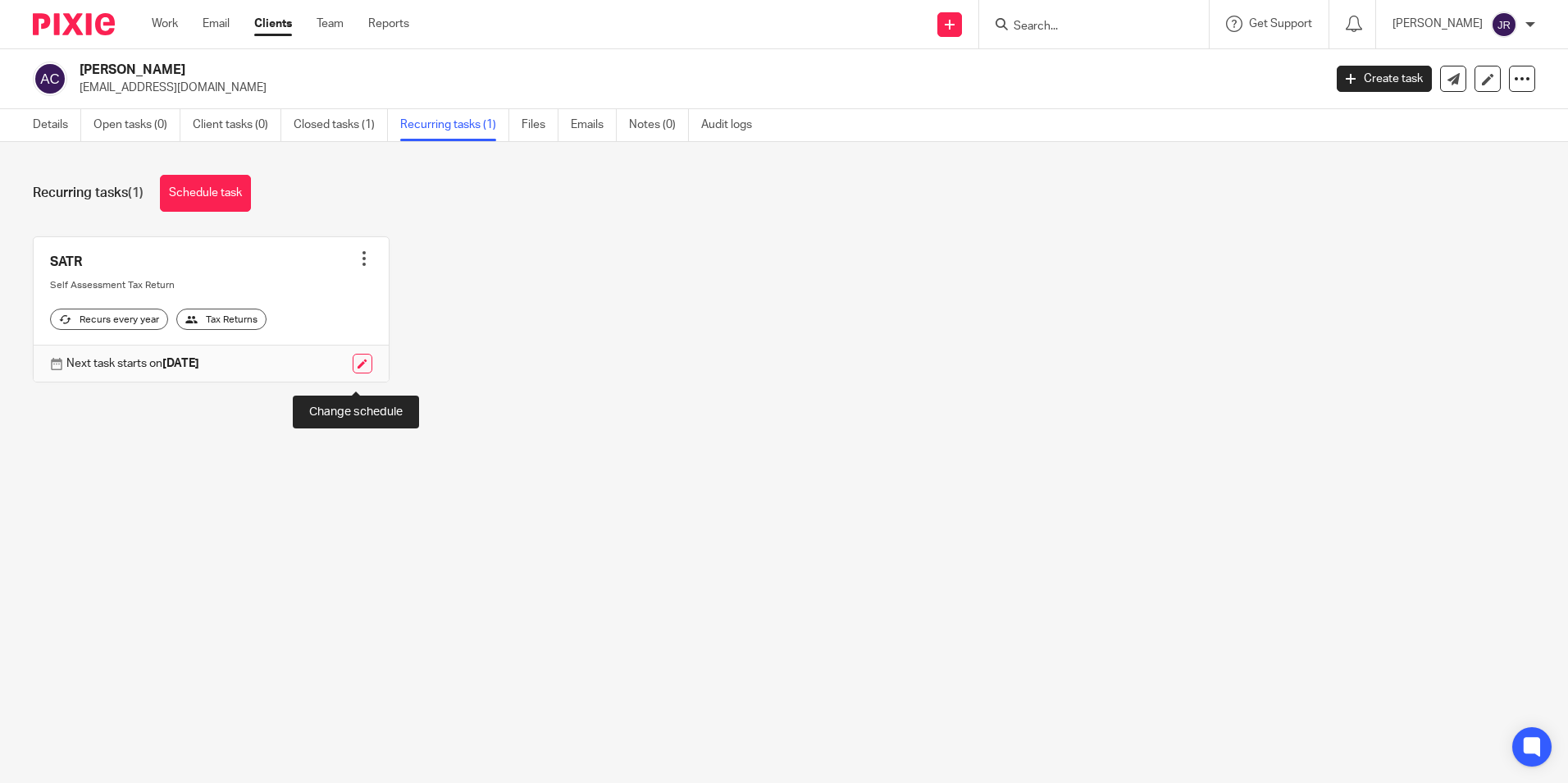
click at [356, 374] on link at bounding box center [362, 364] width 20 height 20
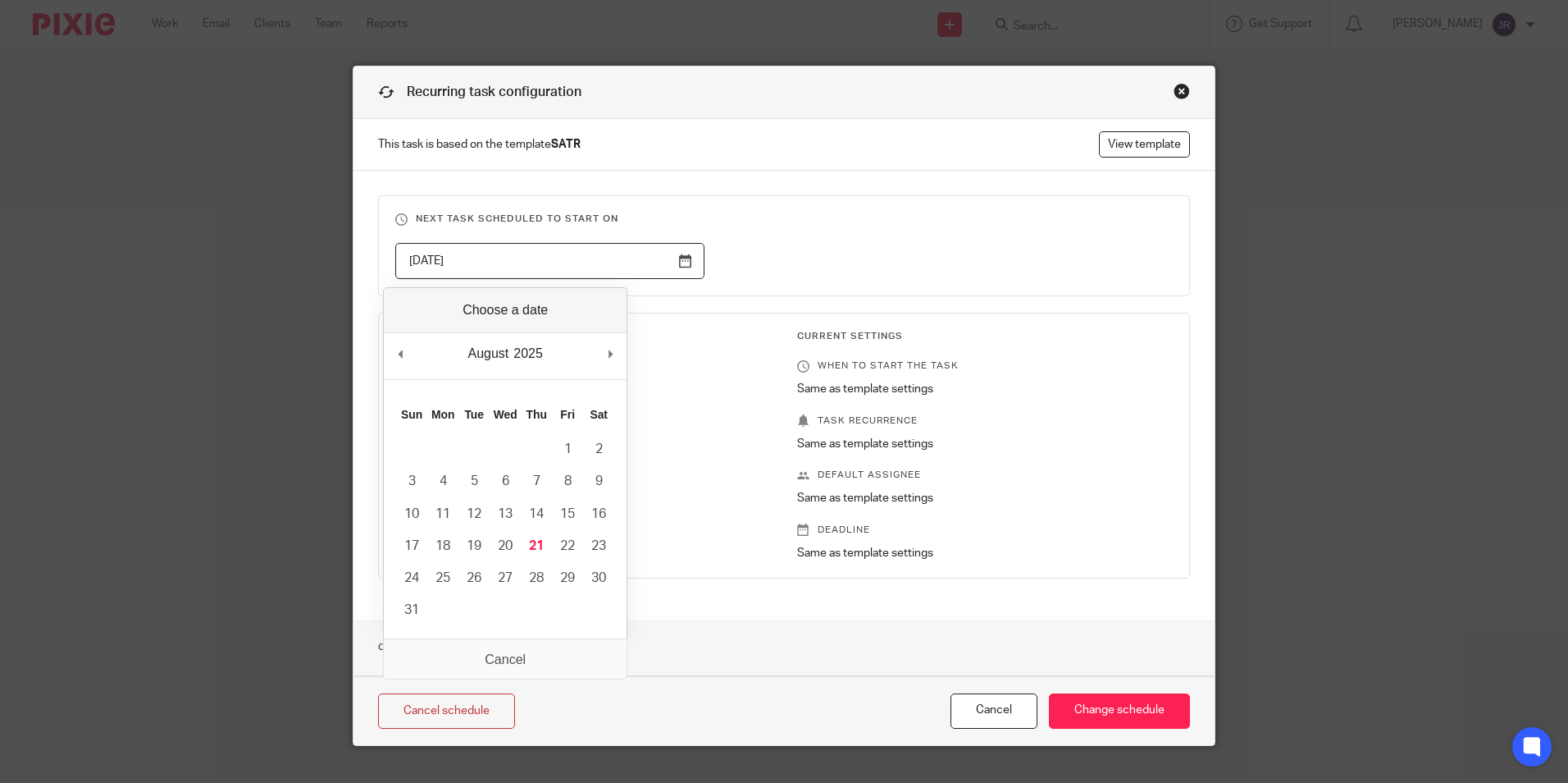
click at [673, 263] on input "2026-04-06" at bounding box center [550, 261] width 310 height 37
type input "2025-08-21"
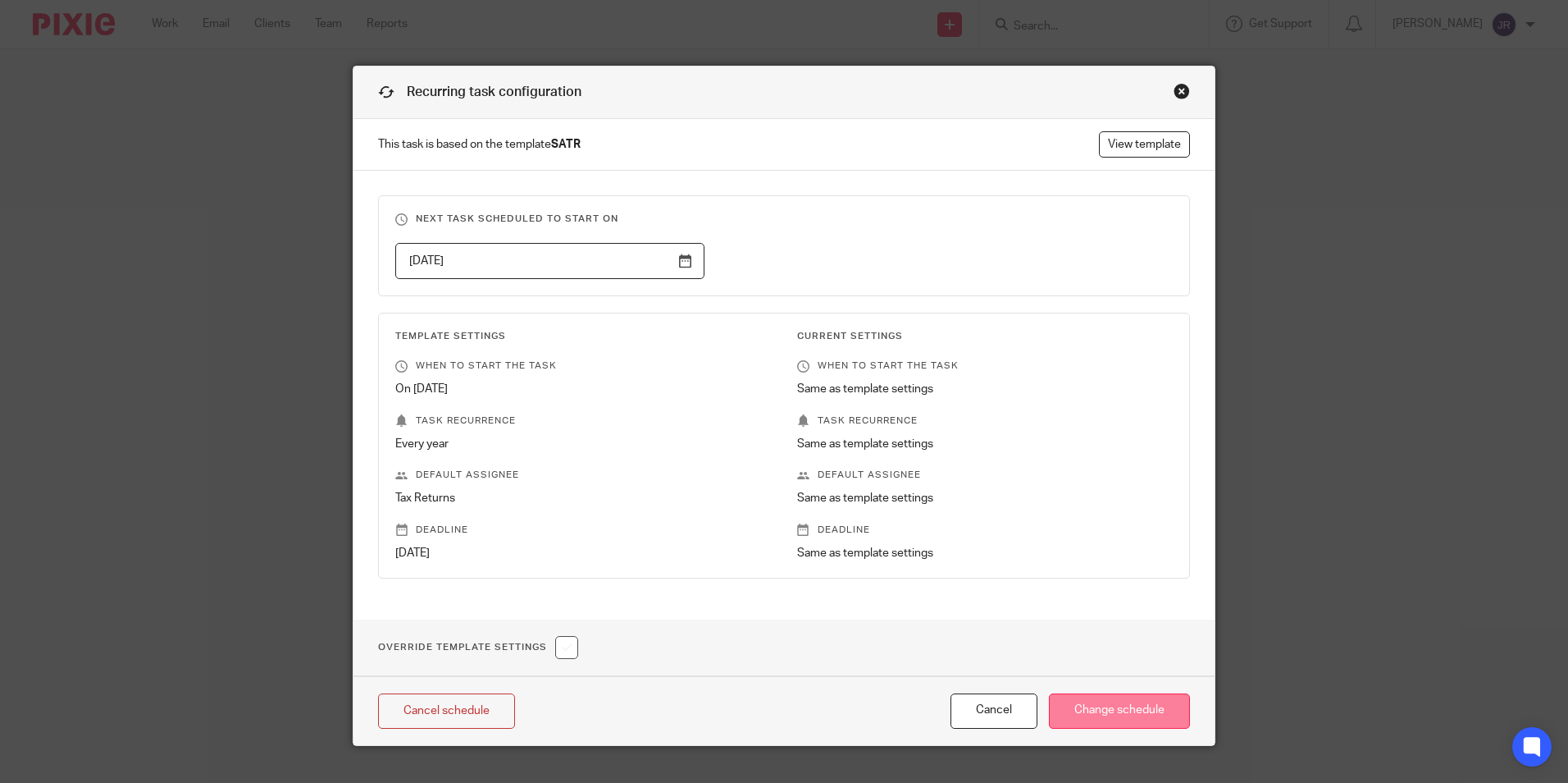
click at [1124, 716] on input "Change schedule" at bounding box center [1120, 710] width 141 height 35
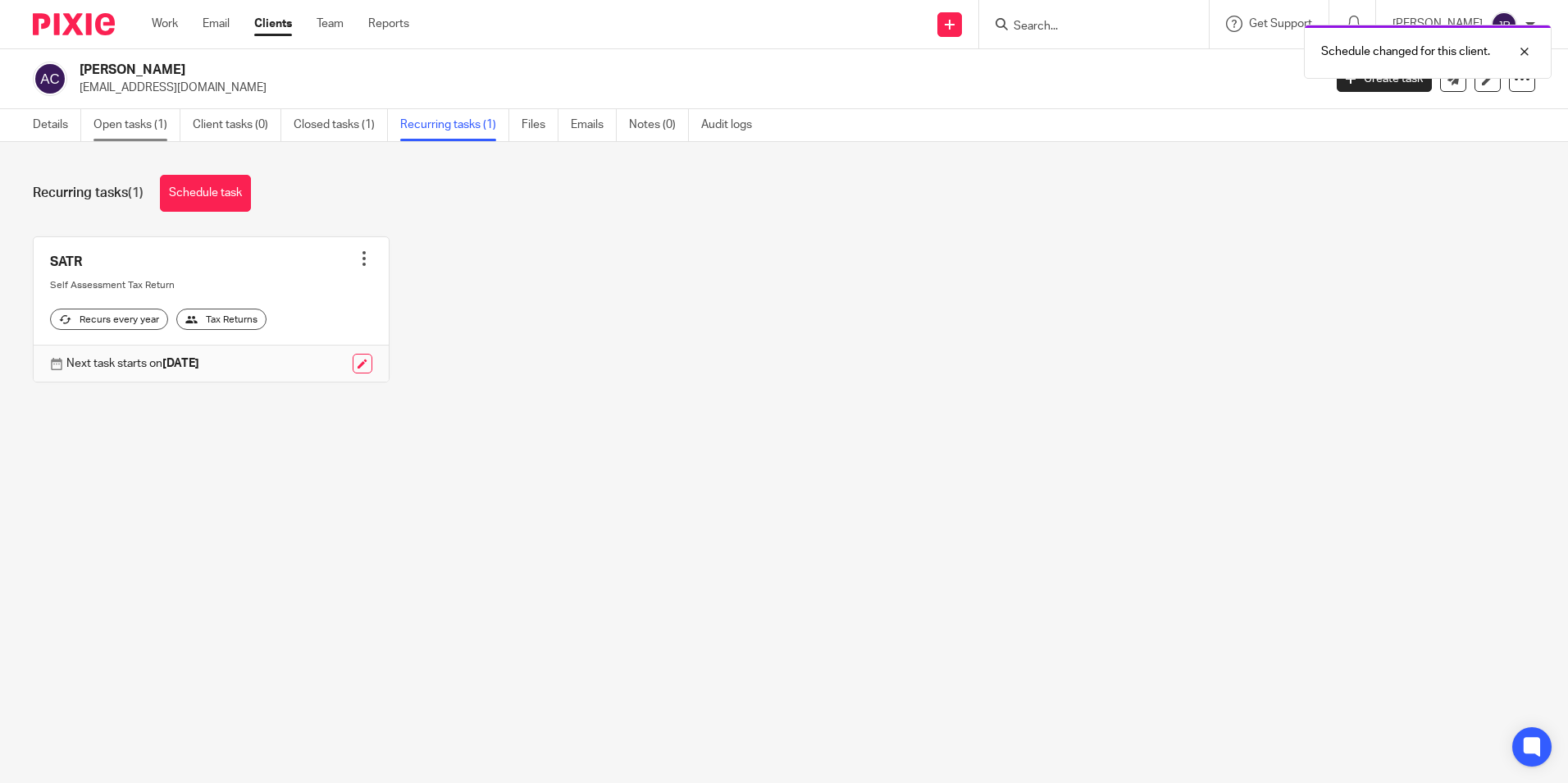
click at [114, 125] on link "Open tasks (1)" at bounding box center [136, 126] width 87 height 32
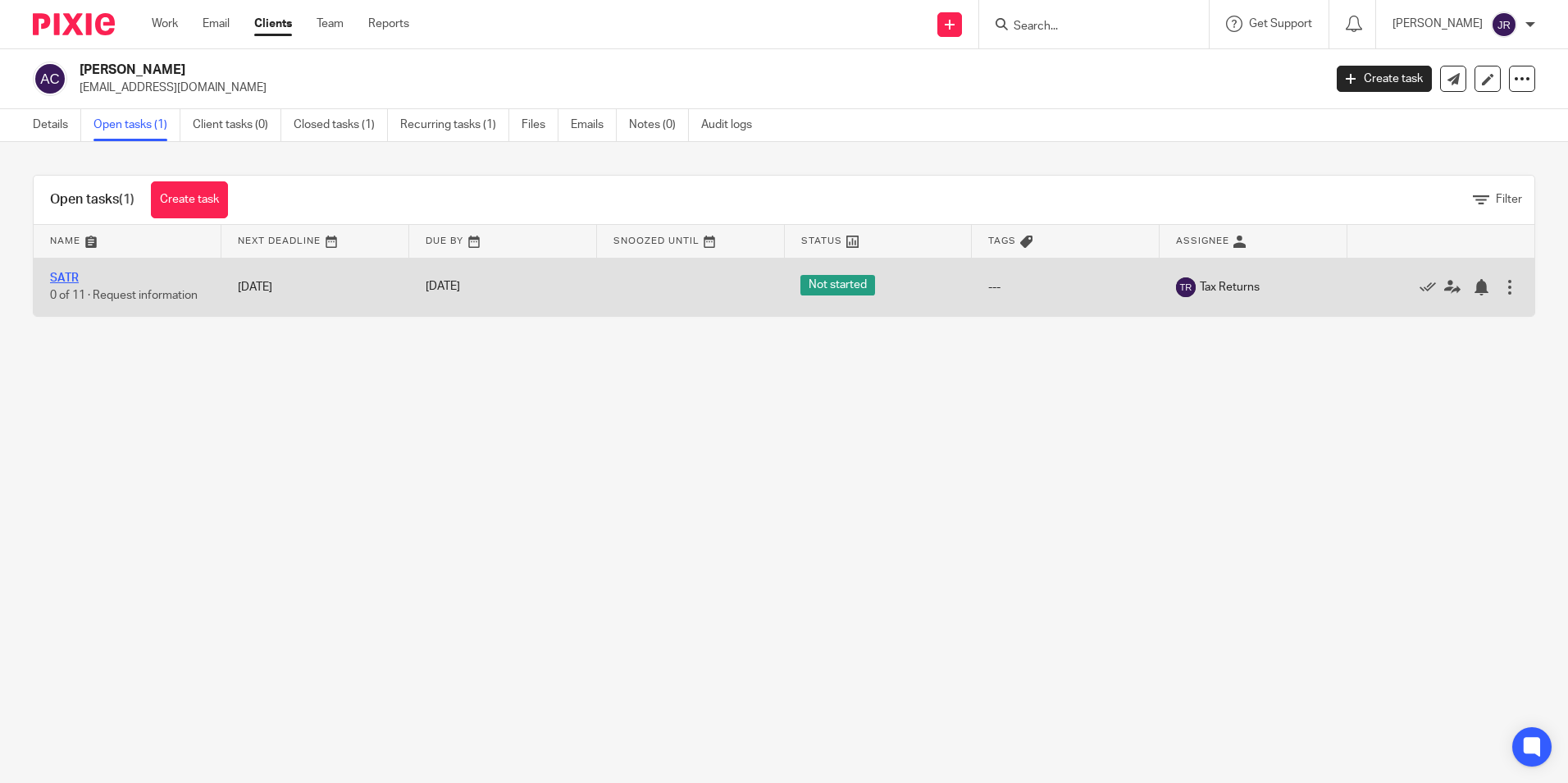
click at [74, 277] on link "SATR" at bounding box center [64, 279] width 29 height 12
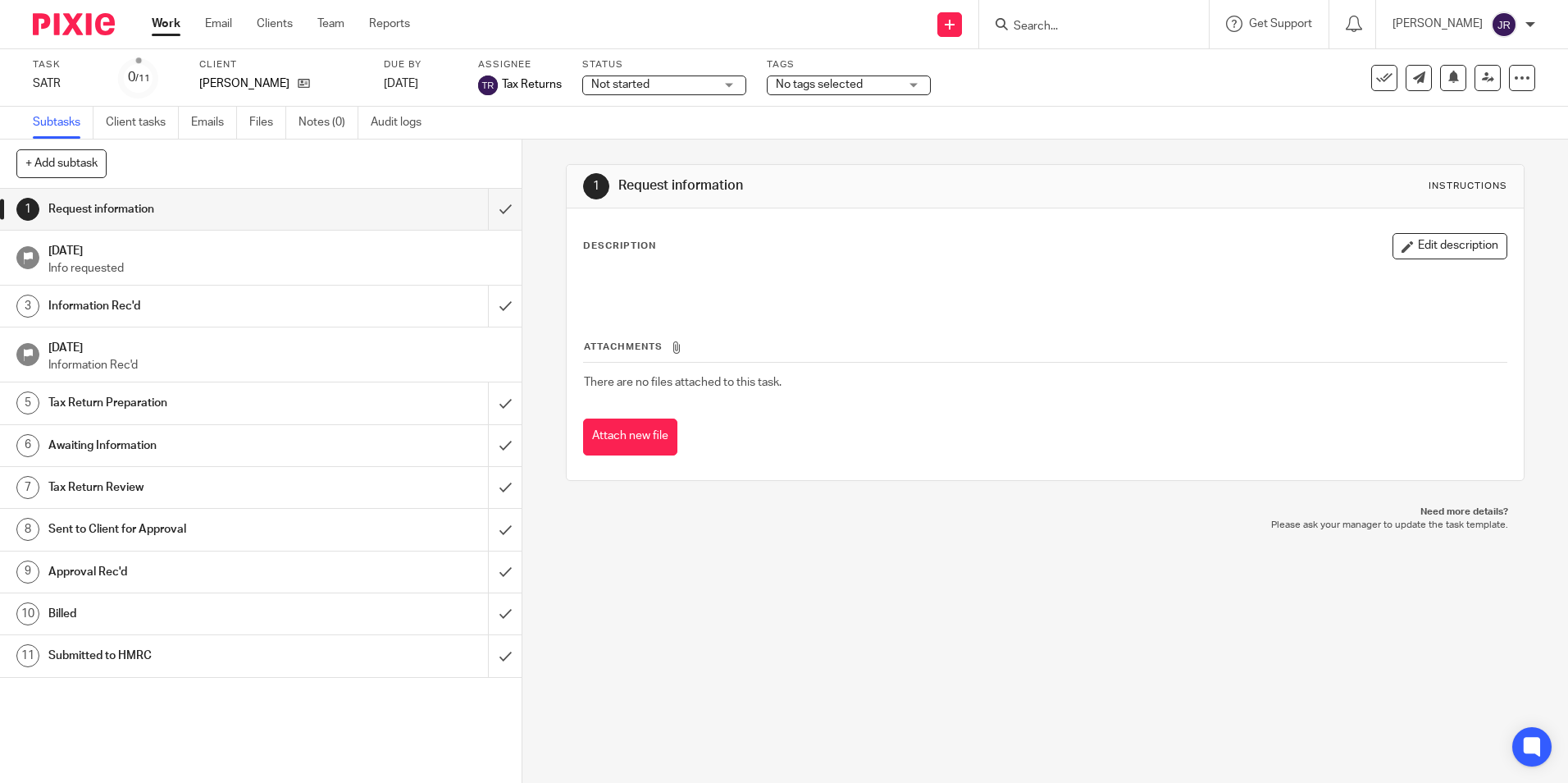
click at [738, 87] on div "Not started Not started" at bounding box center [664, 86] width 164 height 20
click at [683, 137] on li "In progress" at bounding box center [664, 145] width 162 height 34
click at [919, 89] on div "No tags selected" at bounding box center [848, 86] width 164 height 20
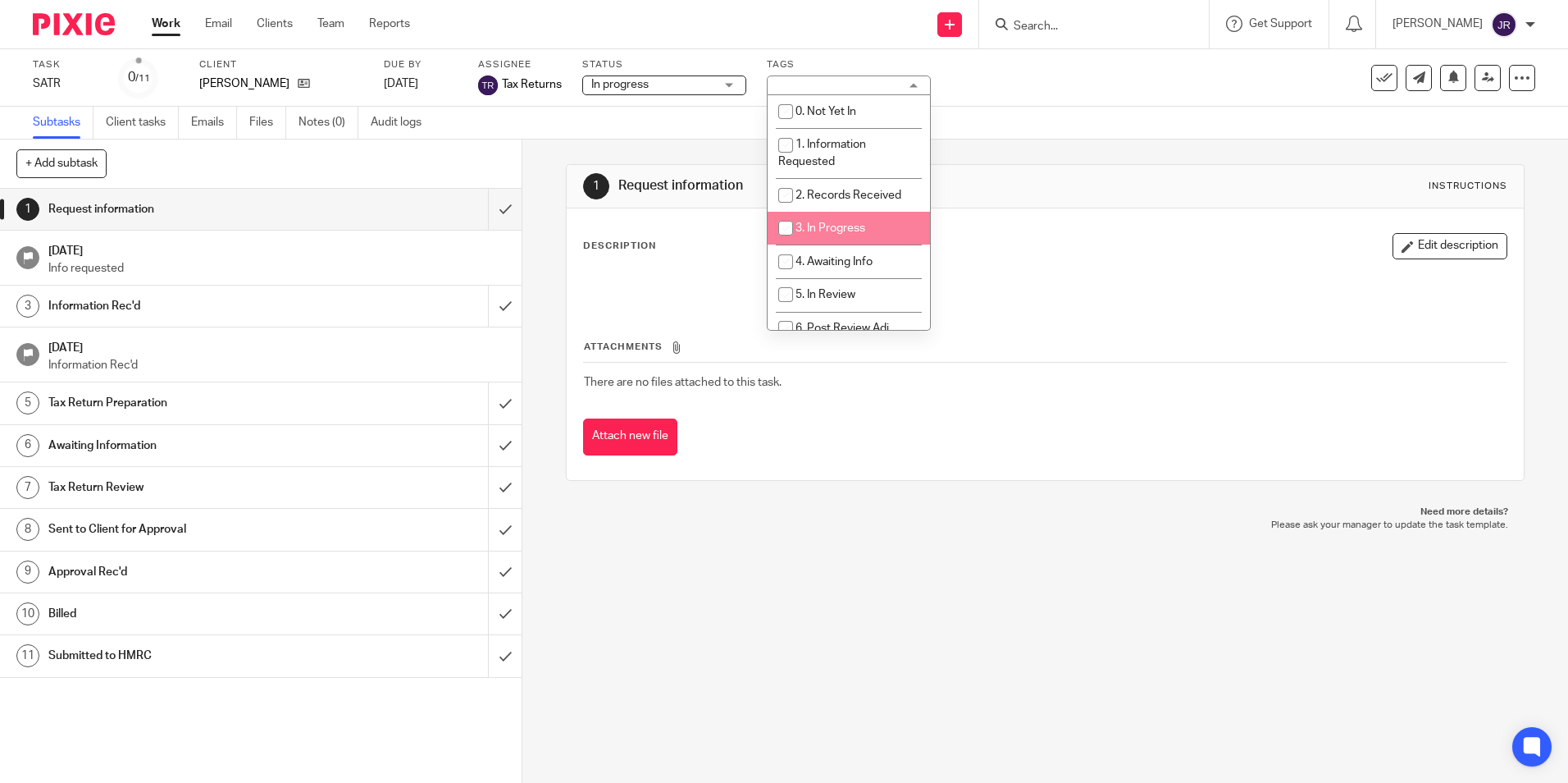
click at [878, 226] on li "3. In Progress" at bounding box center [848, 229] width 162 height 34
checkbox input "true"
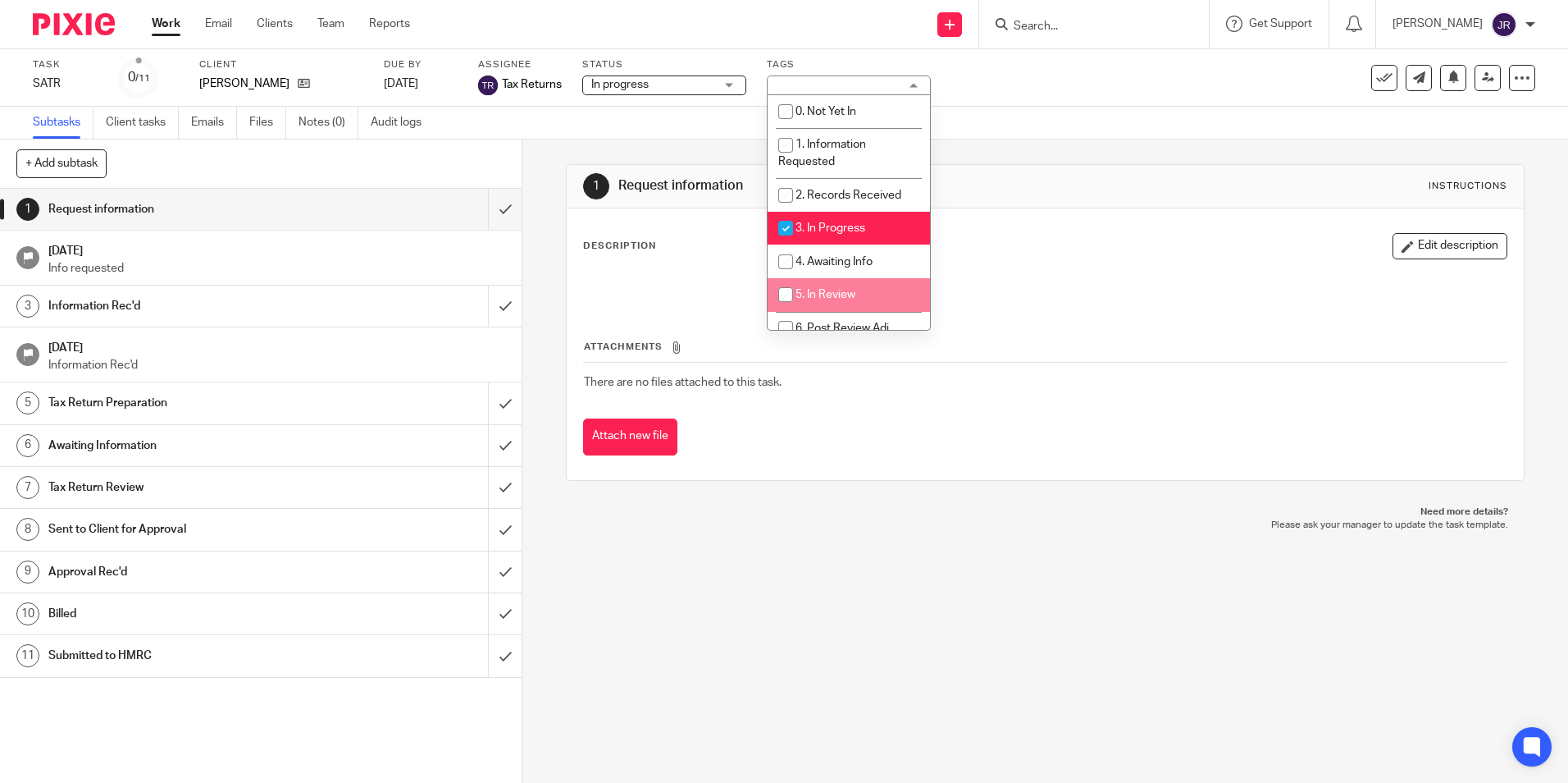
click at [887, 554] on div "1 Request information Instructions Description Edit description Attachments The…" at bounding box center [1045, 461] width 1045 height 644
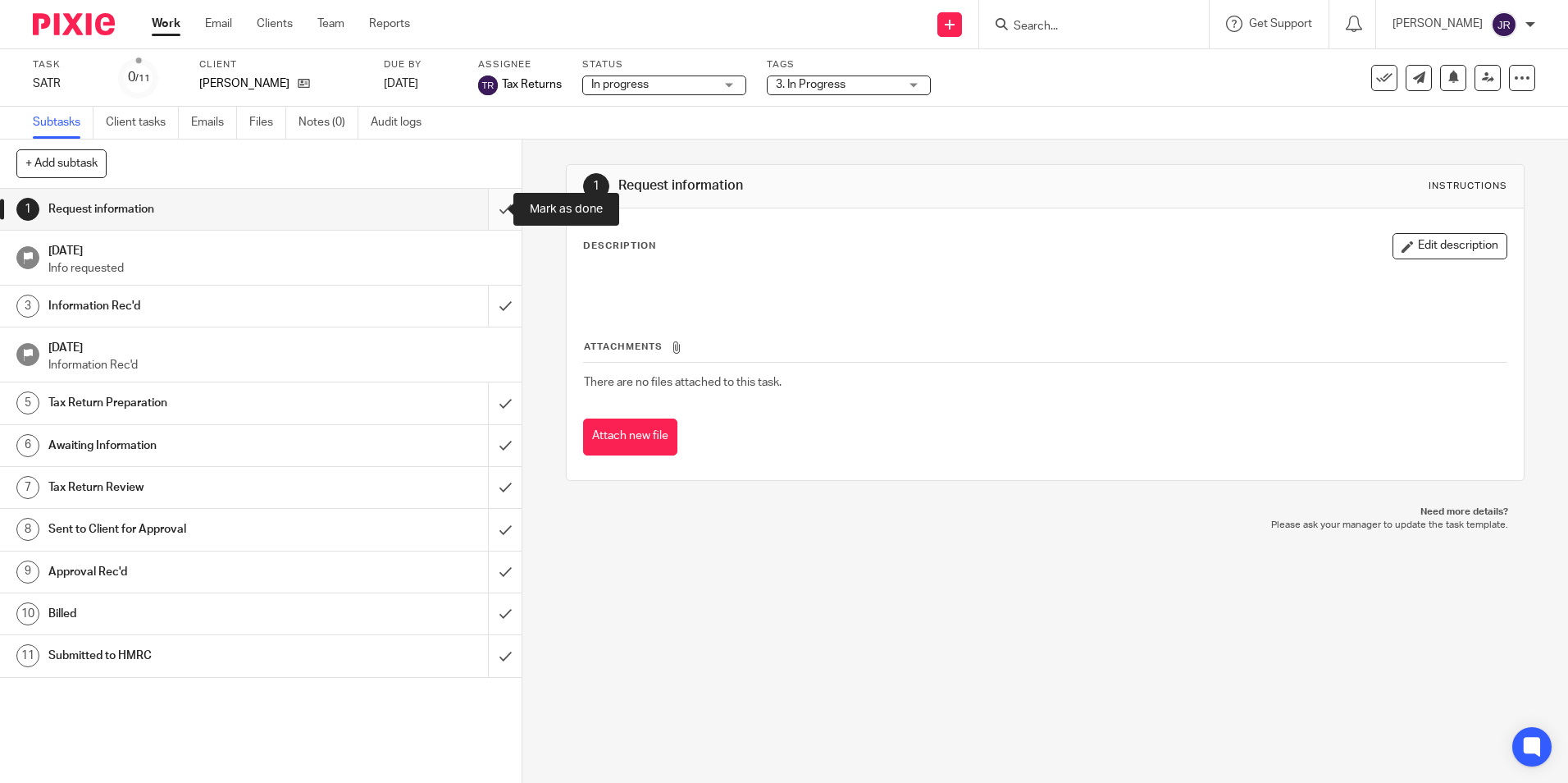
click at [487, 207] on input "submit" at bounding box center [261, 208] width 522 height 41
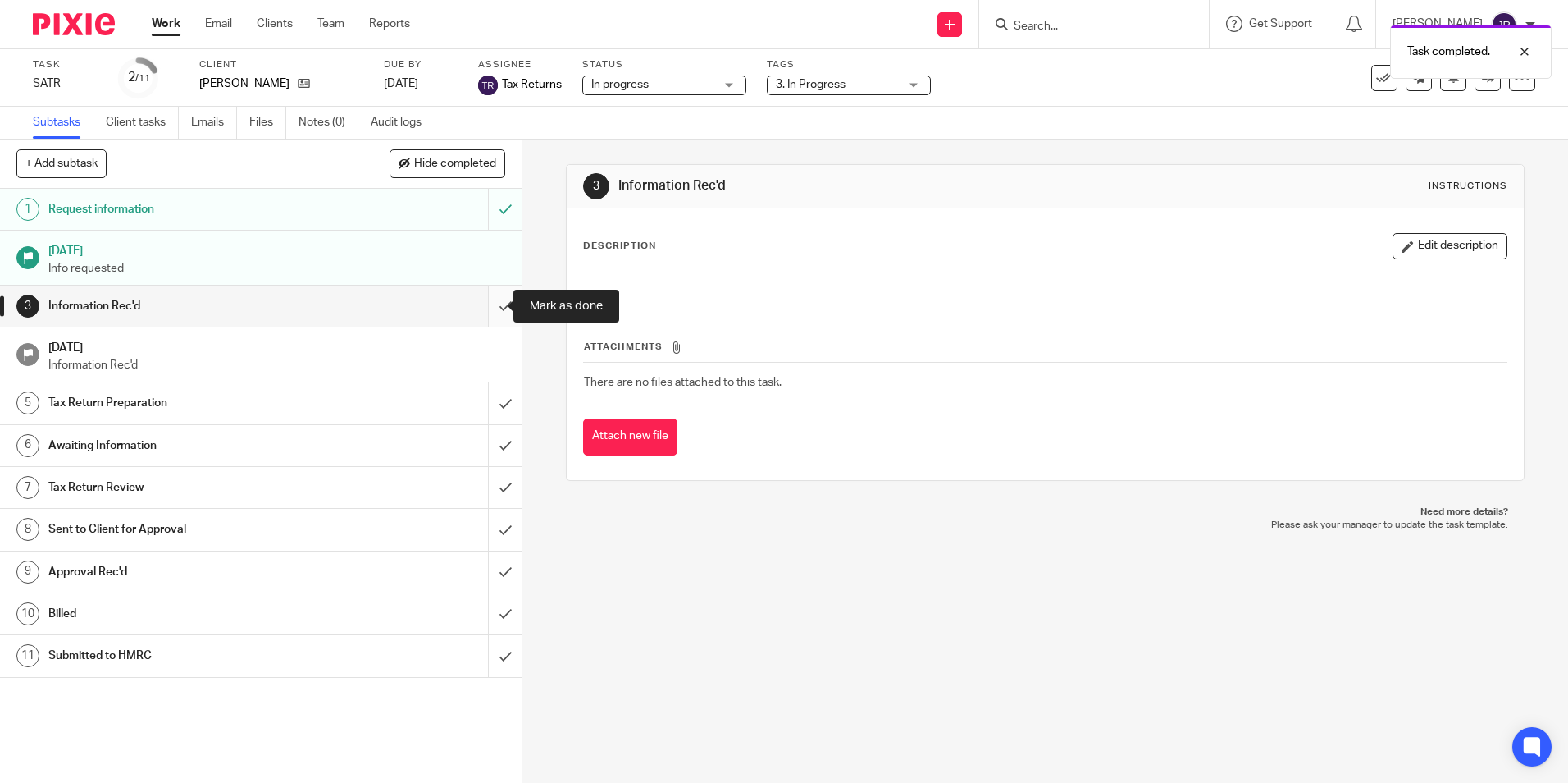
click at [495, 306] on input "submit" at bounding box center [261, 306] width 522 height 41
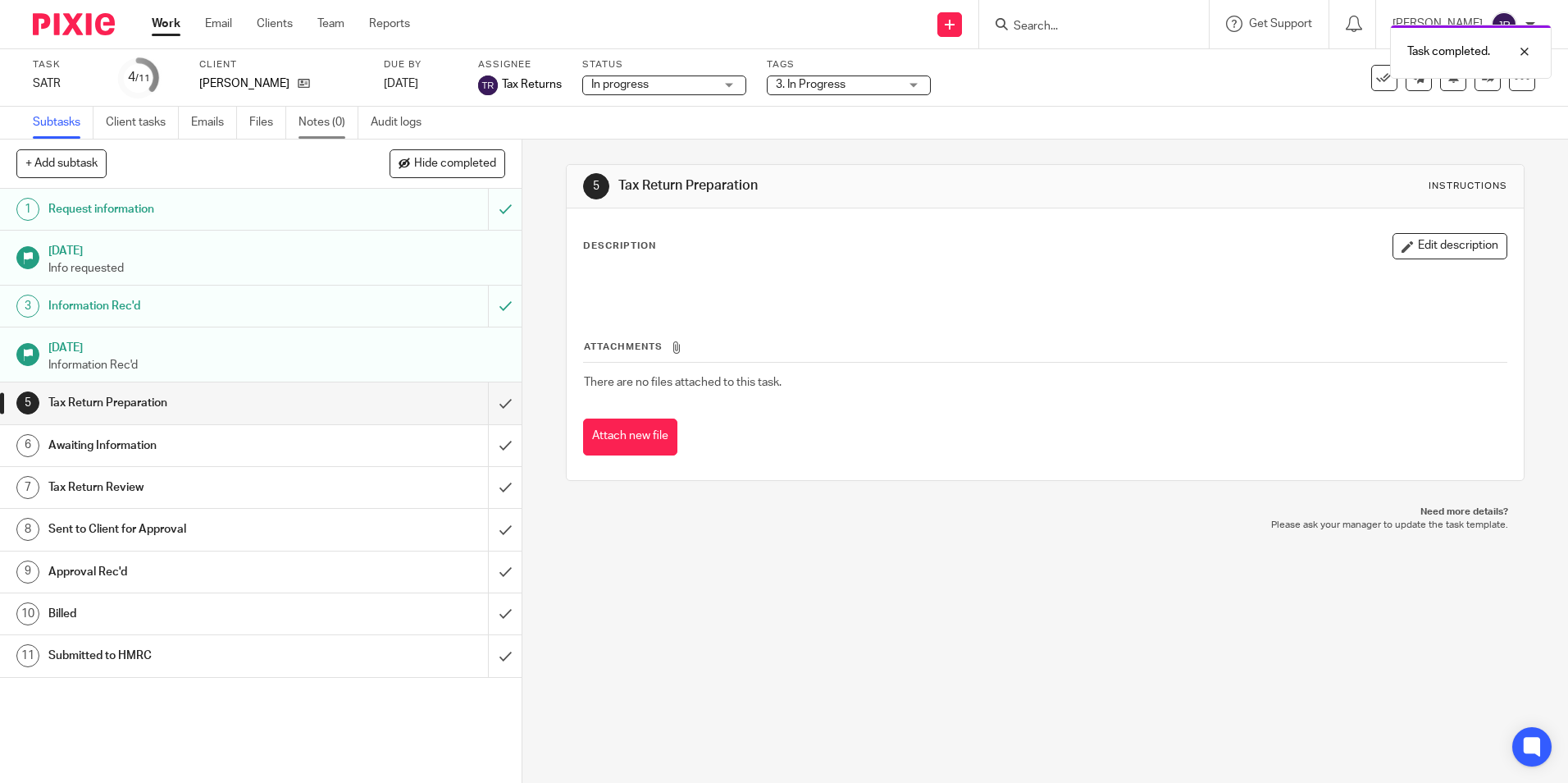
click at [318, 127] on link "Notes (0)" at bounding box center [329, 123] width 60 height 32
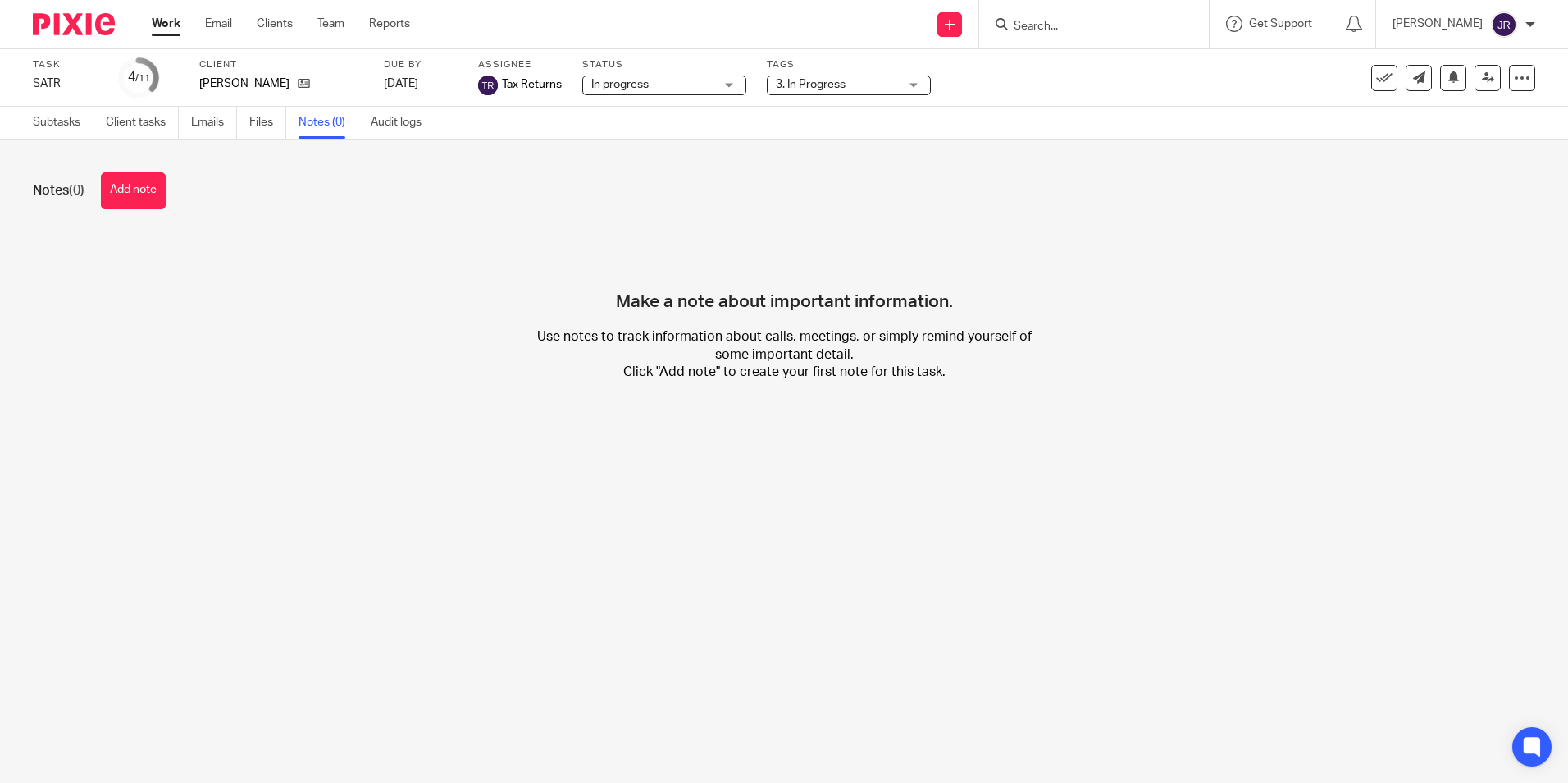
drag, startPoint x: 154, startPoint y: 184, endPoint x: 339, endPoint y: 183, distance: 185.0
click at [154, 184] on button "Add note" at bounding box center [132, 190] width 65 height 37
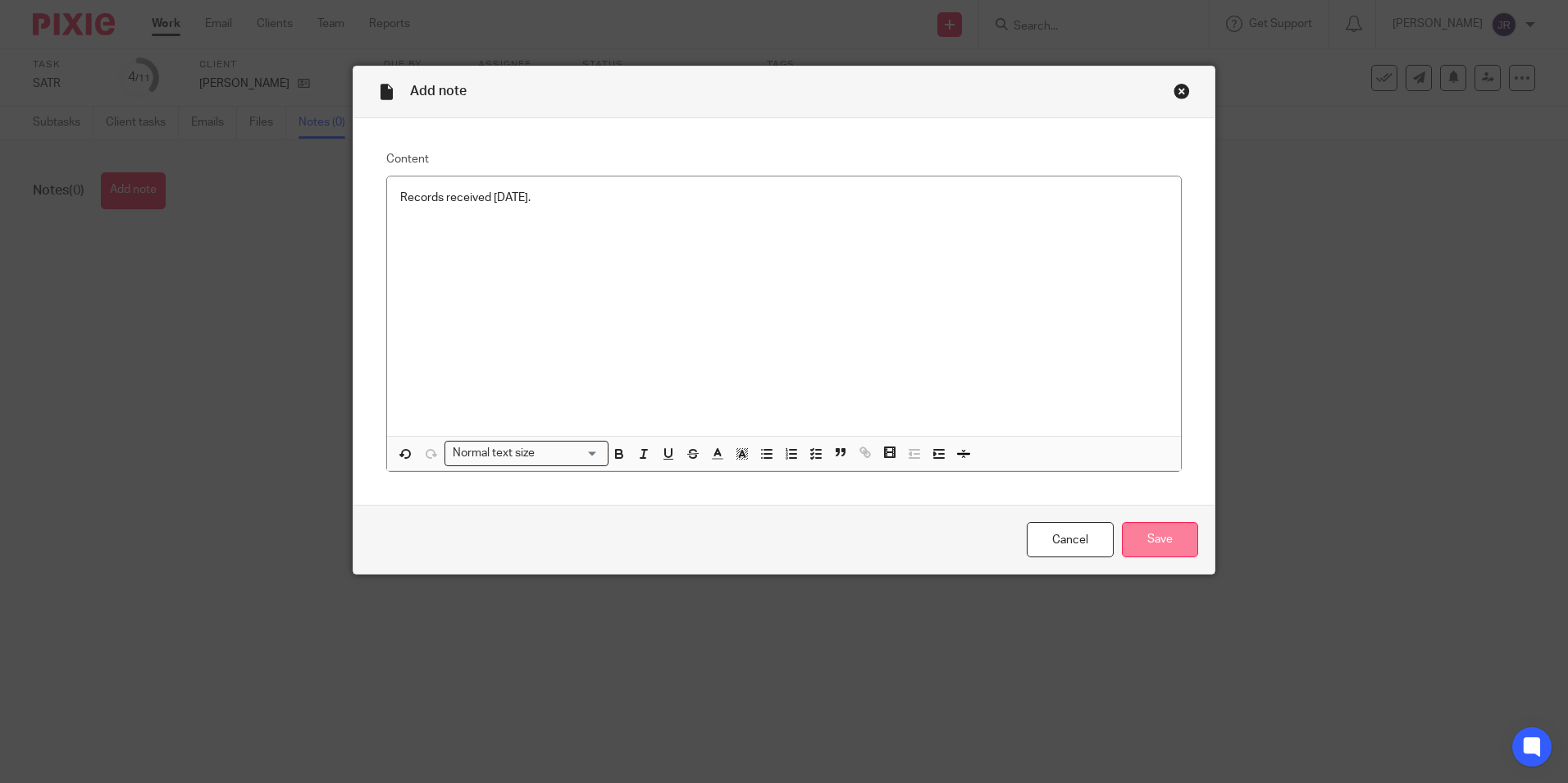
click at [1166, 543] on input "Save" at bounding box center [1160, 539] width 77 height 35
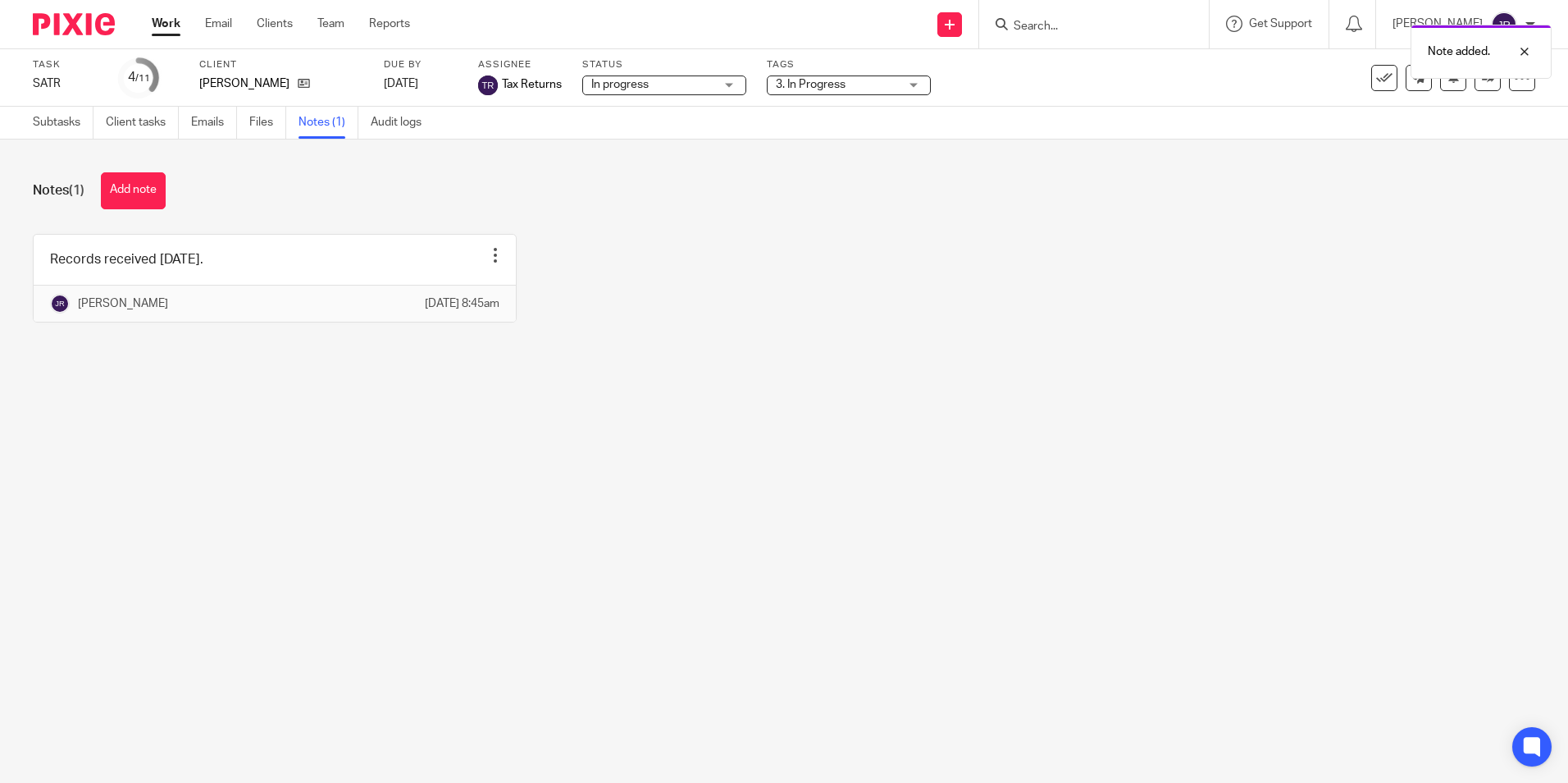
click at [155, 27] on link "Work" at bounding box center [165, 24] width 29 height 16
